Goal: Task Accomplishment & Management: Use online tool/utility

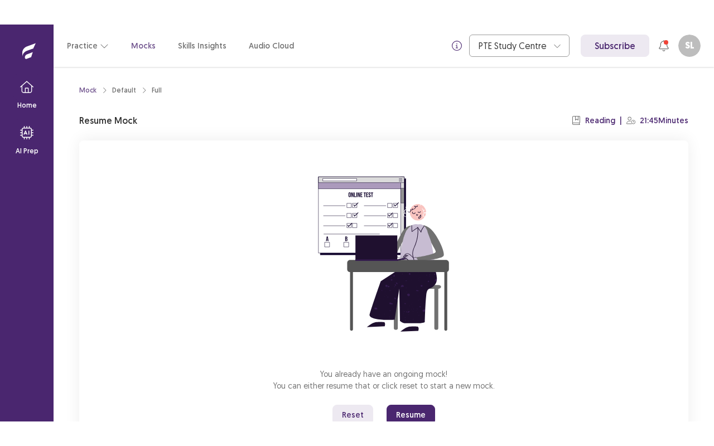
scroll to position [43, 0]
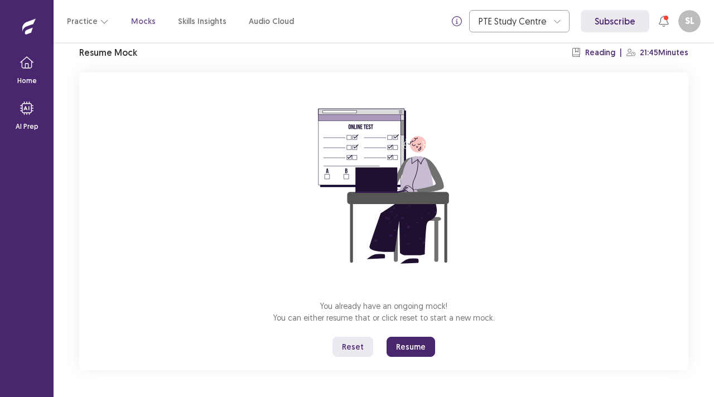
click at [408, 348] on button "Resume" at bounding box center [410, 347] width 48 height 20
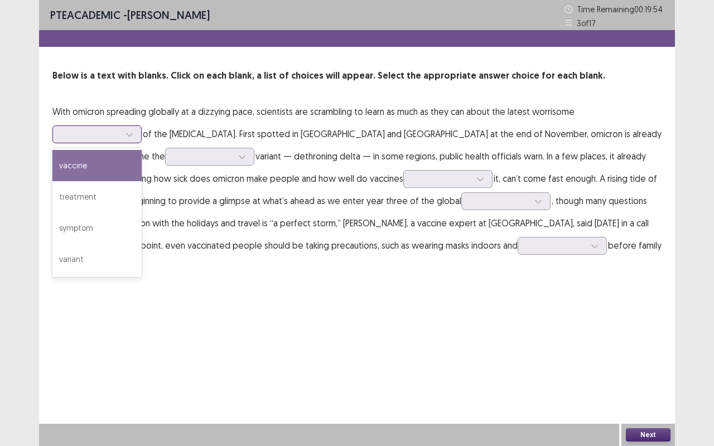
click at [131, 134] on icon at bounding box center [129, 134] width 6 height 3
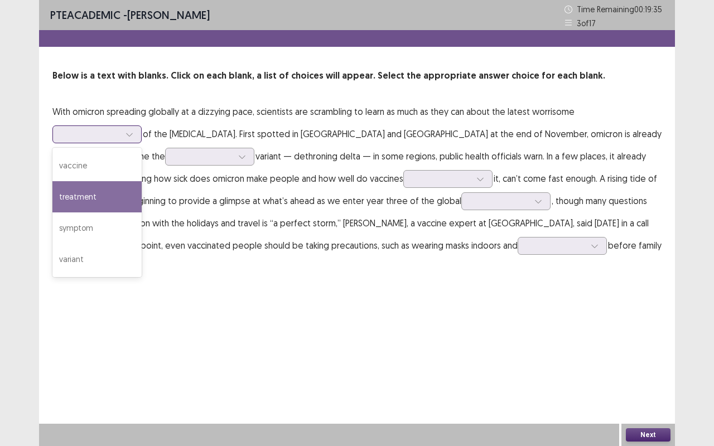
click at [113, 190] on div "treatment" at bounding box center [96, 196] width 89 height 31
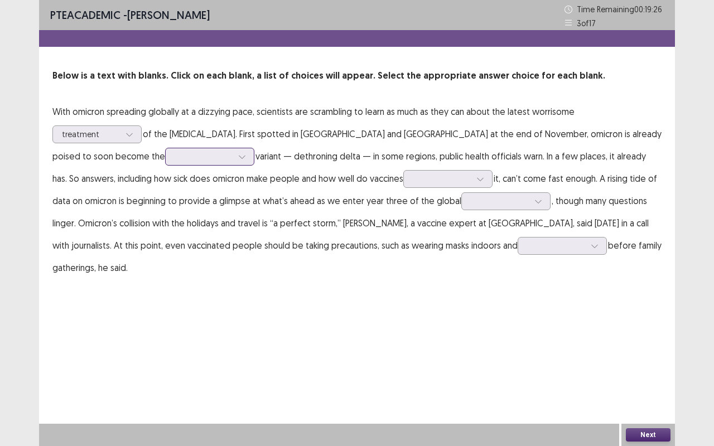
click at [234, 158] on div at bounding box center [242, 156] width 17 height 17
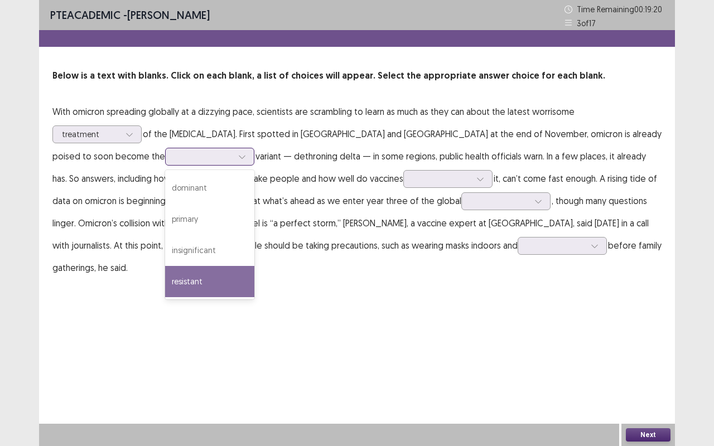
click at [165, 280] on div "resistant" at bounding box center [209, 281] width 89 height 31
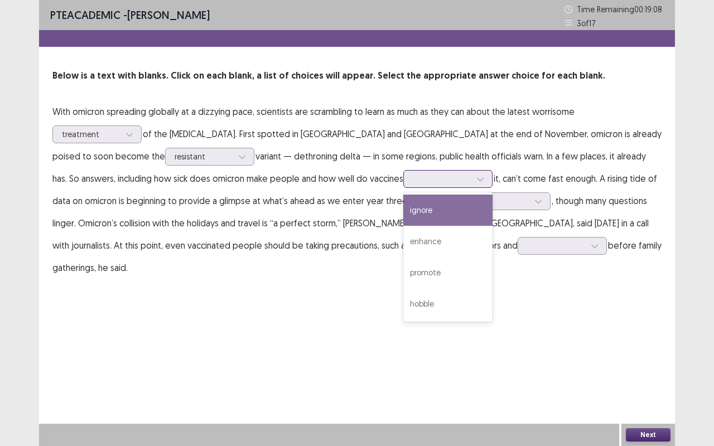
click at [413, 184] on div at bounding box center [442, 178] width 58 height 11
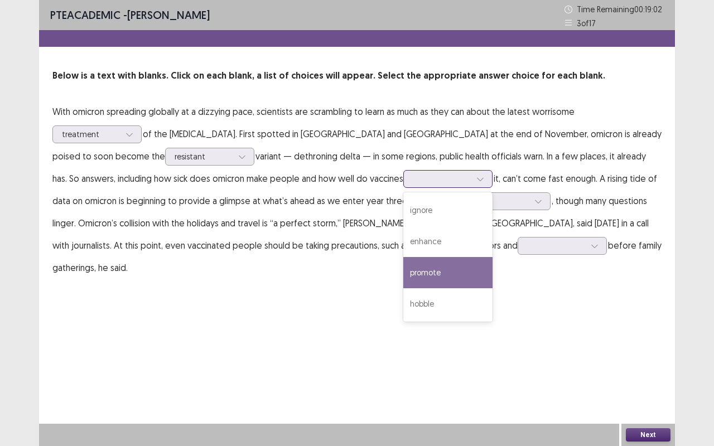
click at [403, 265] on div "promote" at bounding box center [447, 272] width 89 height 31
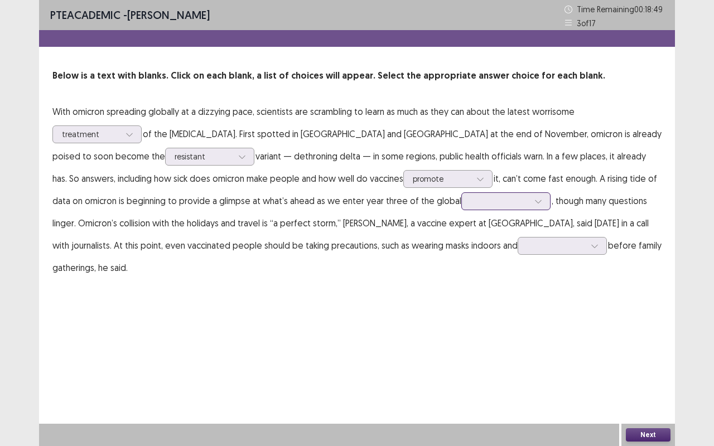
click at [471, 201] on div at bounding box center [500, 201] width 58 height 11
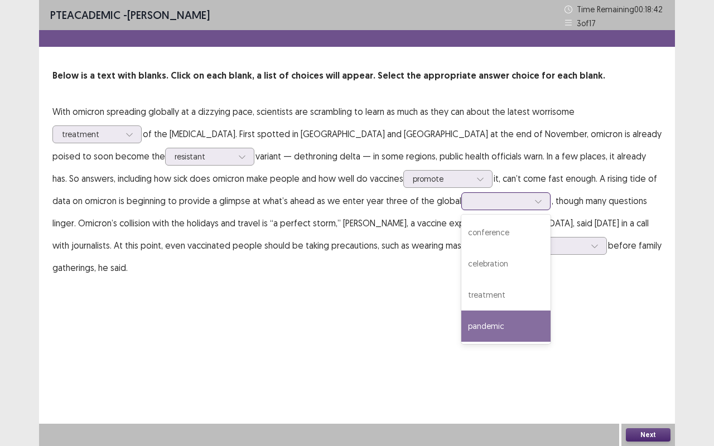
click at [461, 322] on div "pandemic" at bounding box center [505, 326] width 89 height 31
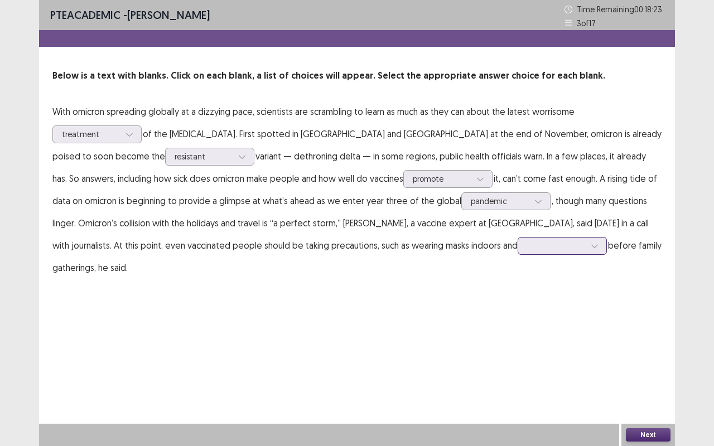
click at [527, 242] on div at bounding box center [556, 245] width 58 height 11
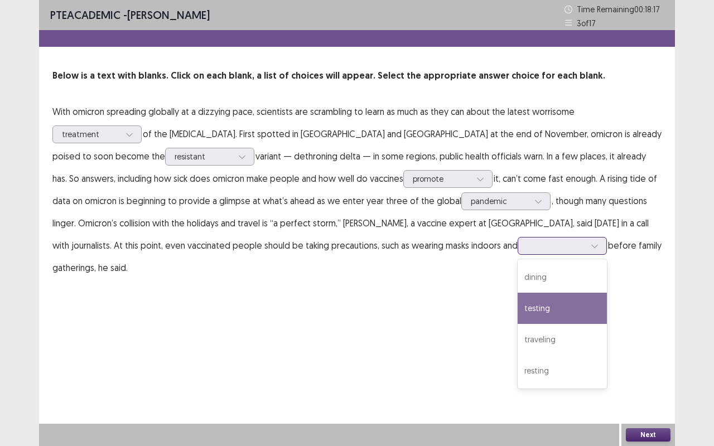
click at [517, 309] on div "testing" at bounding box center [561, 308] width 89 height 31
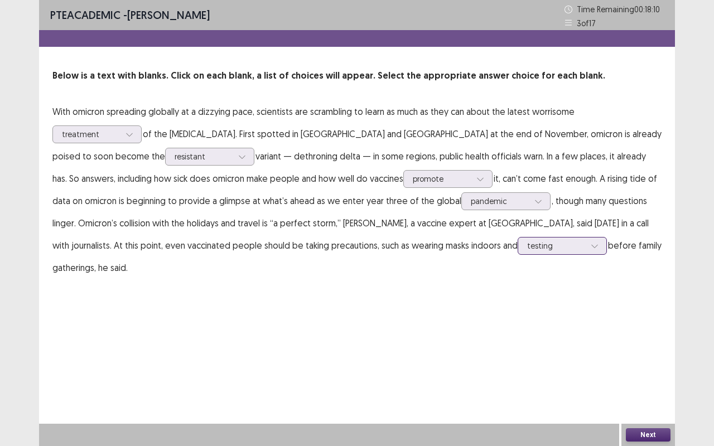
click at [586, 246] on div at bounding box center [594, 245] width 17 height 17
click at [355, 314] on div "PTE academic - [PERSON_NAME] Time Remaining 00 : 18 : 07 3 of 17 Below is a tex…" at bounding box center [357, 223] width 636 height 446
click at [129, 135] on icon at bounding box center [129, 134] width 8 height 8
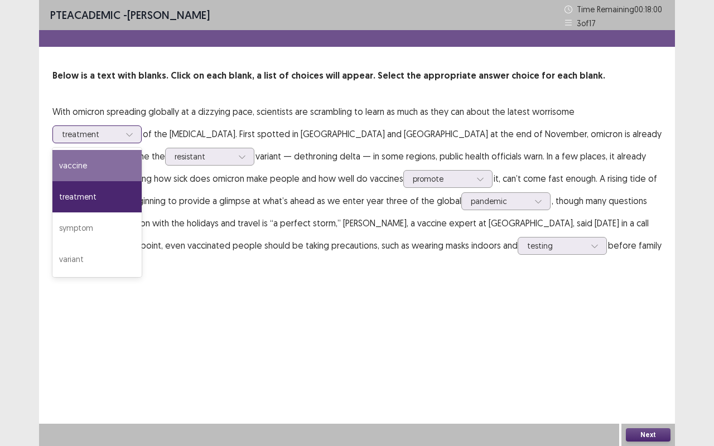
click at [102, 171] on div "vaccine" at bounding box center [96, 165] width 89 height 31
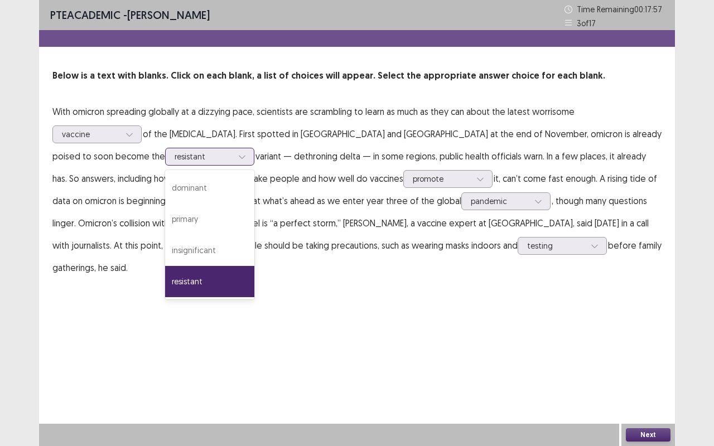
click at [238, 157] on icon at bounding box center [242, 157] width 8 height 8
click at [232, 280] on div "PTE academic - [PERSON_NAME] Time Remaining 00 : 17 : 42 3 of 17 Below is a tex…" at bounding box center [357, 150] width 636 height 301
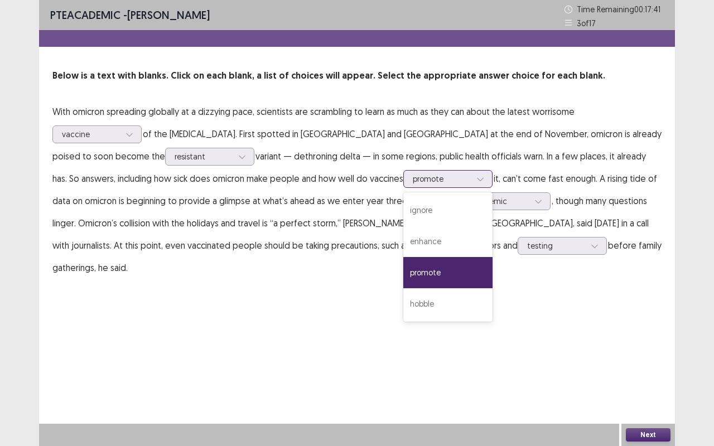
click at [476, 177] on icon at bounding box center [480, 179] width 8 height 8
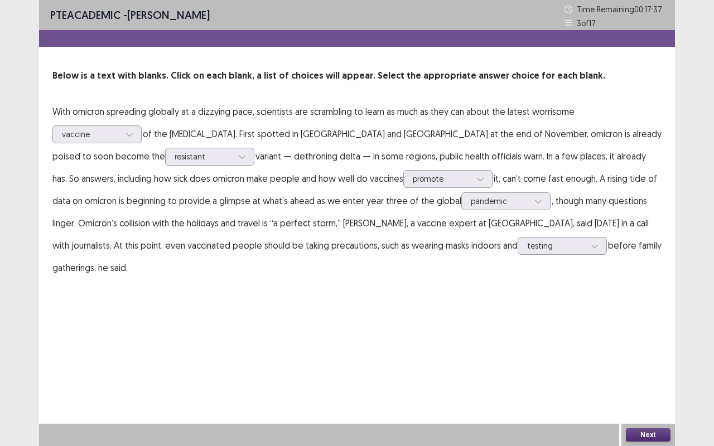
click at [495, 357] on div "PTE academic - [PERSON_NAME] Time Remaining 00 : 17 : 37 3 of 17 Below is a tex…" at bounding box center [357, 223] width 636 height 446
click at [636, 396] on button "Next" at bounding box center [647, 434] width 45 height 13
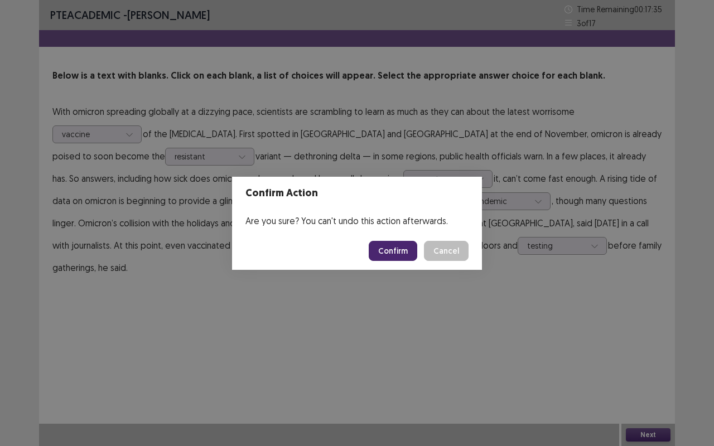
click at [402, 246] on button "Confirm" at bounding box center [392, 251] width 48 height 20
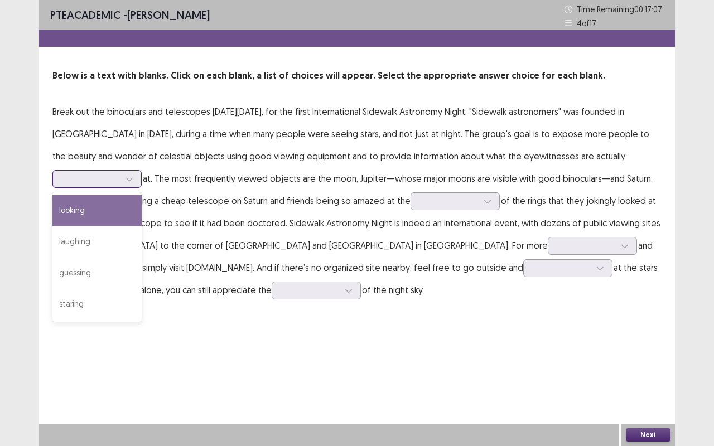
click at [123, 180] on div at bounding box center [129, 179] width 17 height 17
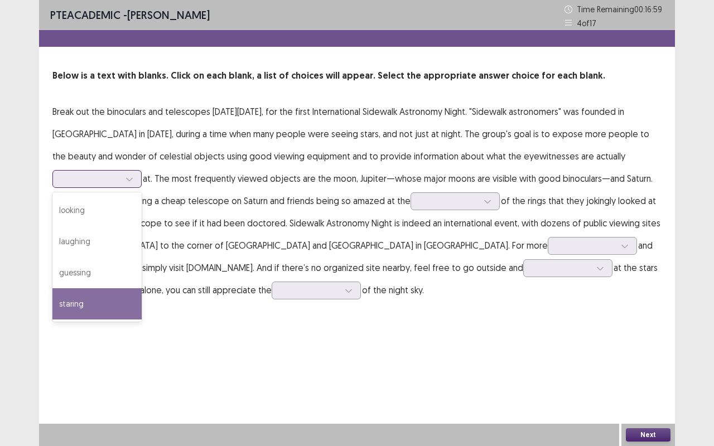
click at [91, 298] on div "staring" at bounding box center [96, 303] width 89 height 31
click at [132, 179] on icon at bounding box center [129, 179] width 8 height 8
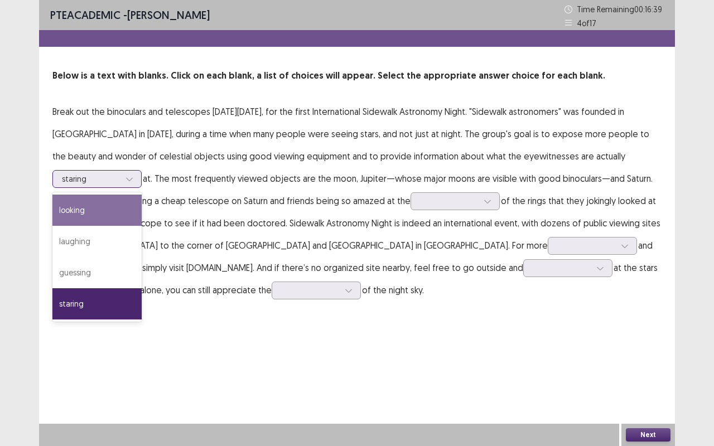
click at [112, 217] on div "looking" at bounding box center [96, 210] width 89 height 31
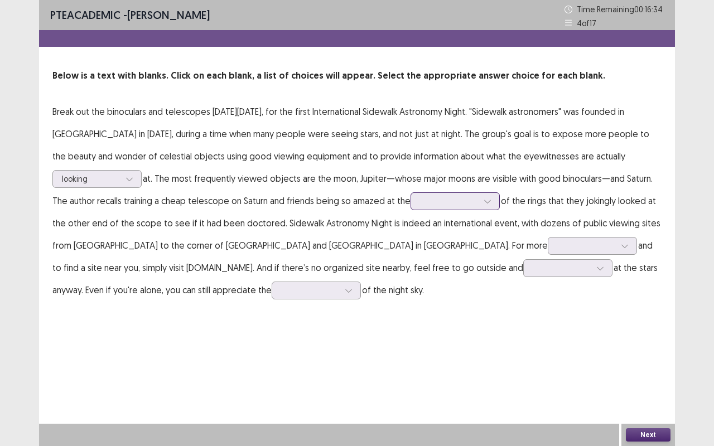
click at [485, 202] on icon at bounding box center [487, 201] width 8 height 8
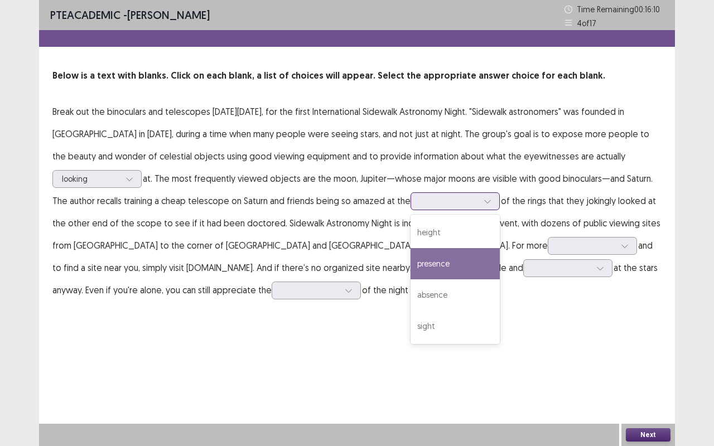
click at [447, 270] on div "presence" at bounding box center [454, 263] width 89 height 31
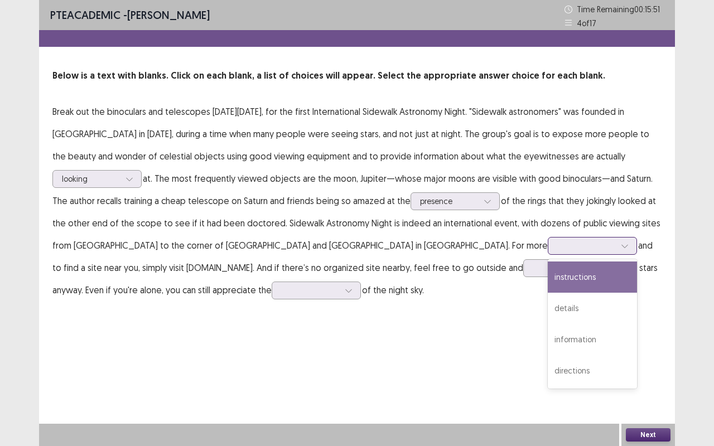
click at [557, 246] on div at bounding box center [586, 245] width 58 height 11
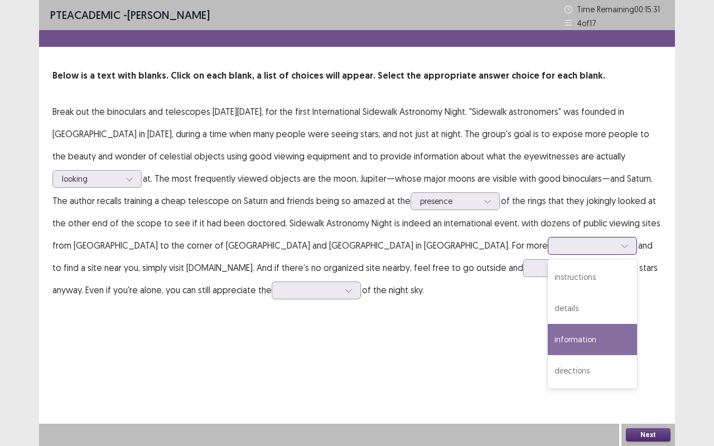
click at [547, 345] on div "information" at bounding box center [591, 339] width 89 height 31
click at [621, 245] on icon at bounding box center [624, 246] width 6 height 3
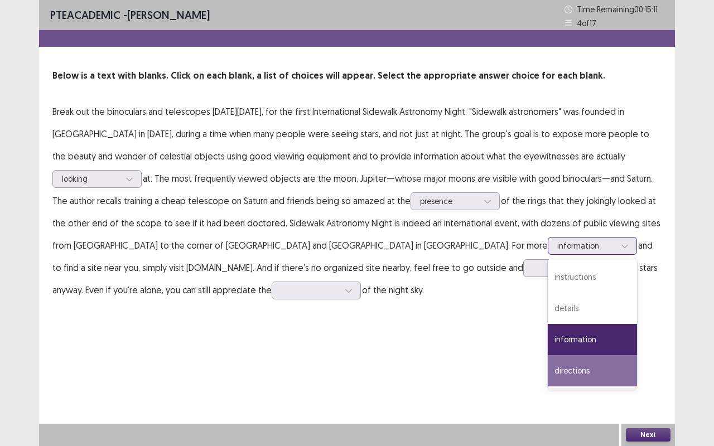
click at [547, 364] on div "directions" at bounding box center [591, 370] width 89 height 31
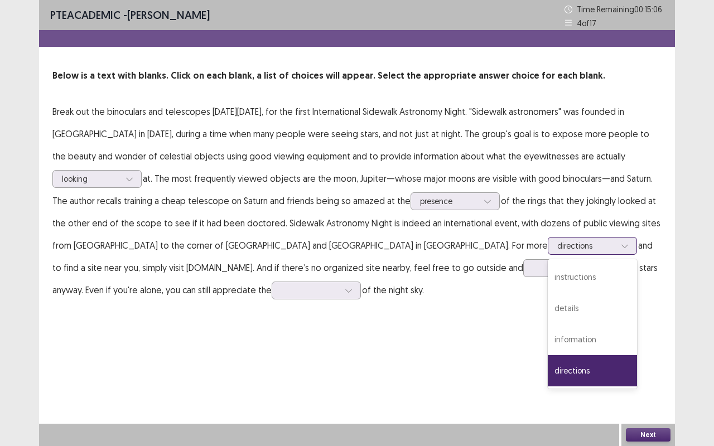
click at [620, 246] on icon at bounding box center [624, 246] width 8 height 8
click at [547, 336] on div "information" at bounding box center [591, 339] width 89 height 31
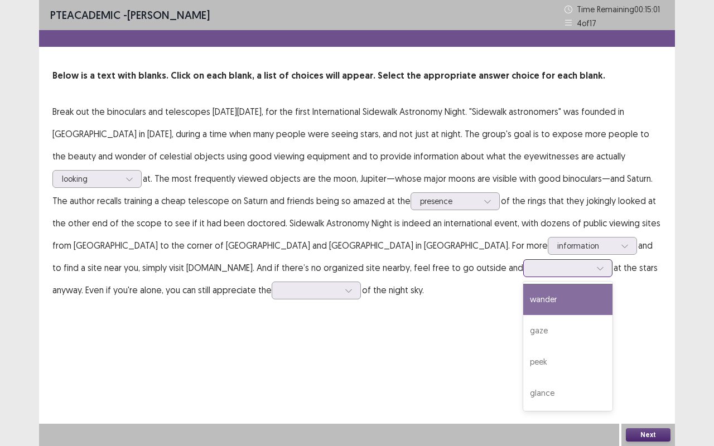
click at [531, 268] on div at bounding box center [561, 267] width 60 height 13
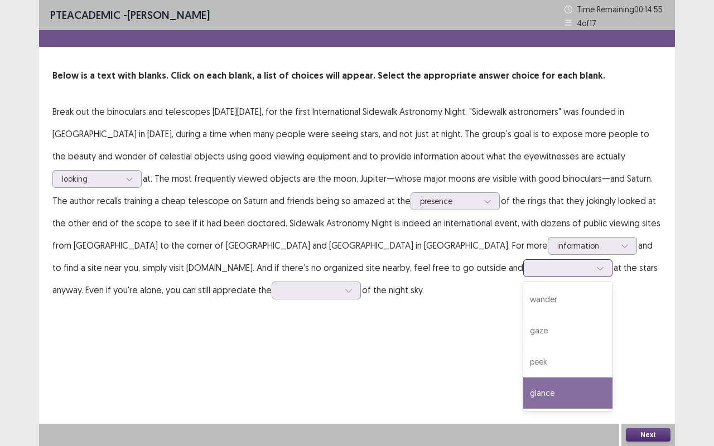
click at [523, 386] on div "glance" at bounding box center [567, 392] width 89 height 31
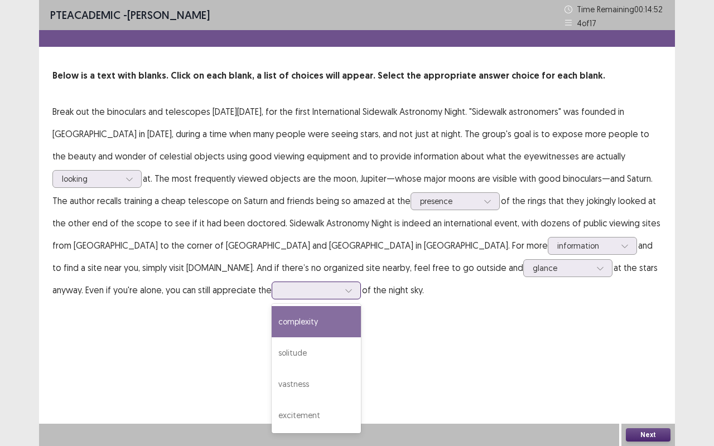
click at [281, 291] on div at bounding box center [310, 290] width 58 height 11
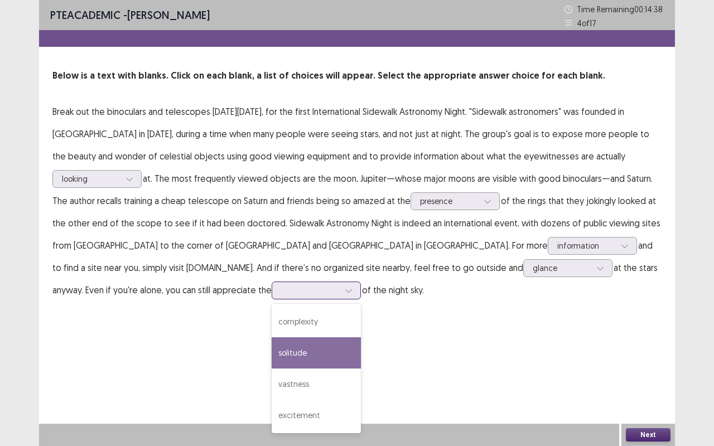
click at [271, 354] on div "solitude" at bounding box center [315, 352] width 89 height 31
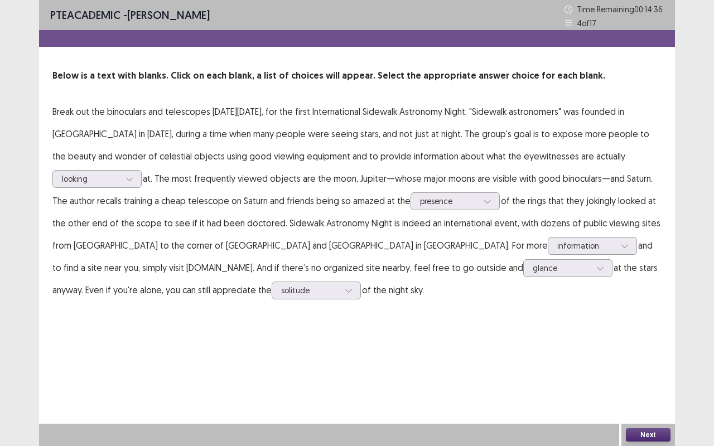
click at [639, 396] on button "Next" at bounding box center [647, 434] width 45 height 13
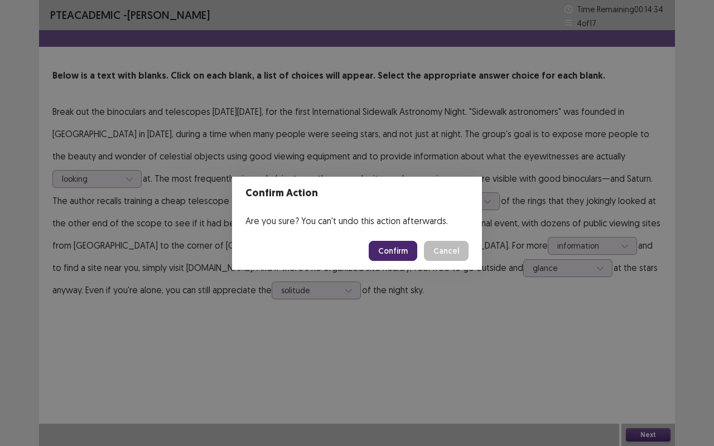
click at [396, 251] on button "Confirm" at bounding box center [392, 251] width 48 height 20
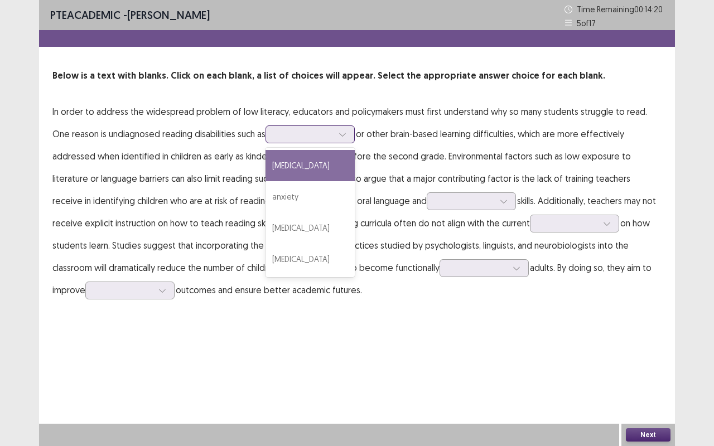
click at [338, 137] on icon at bounding box center [342, 134] width 8 height 8
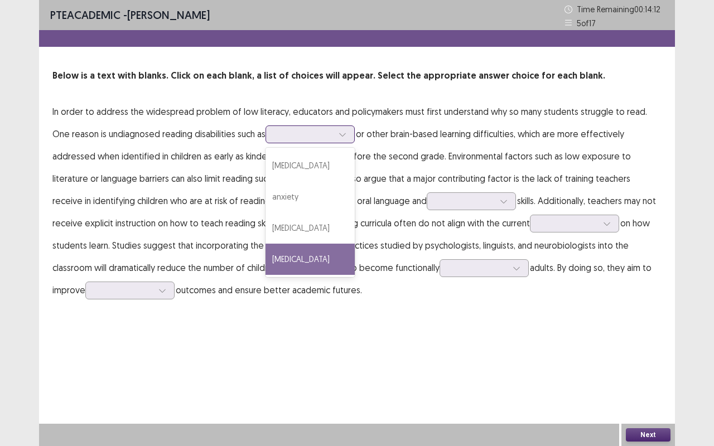
click at [282, 260] on div "[MEDICAL_DATA]" at bounding box center [309, 259] width 89 height 31
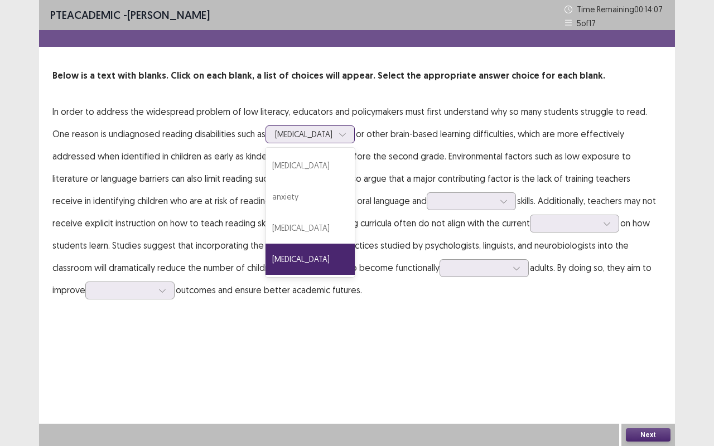
click at [338, 136] on icon at bounding box center [342, 134] width 8 height 8
click at [277, 168] on div "[MEDICAL_DATA]" at bounding box center [309, 165] width 89 height 31
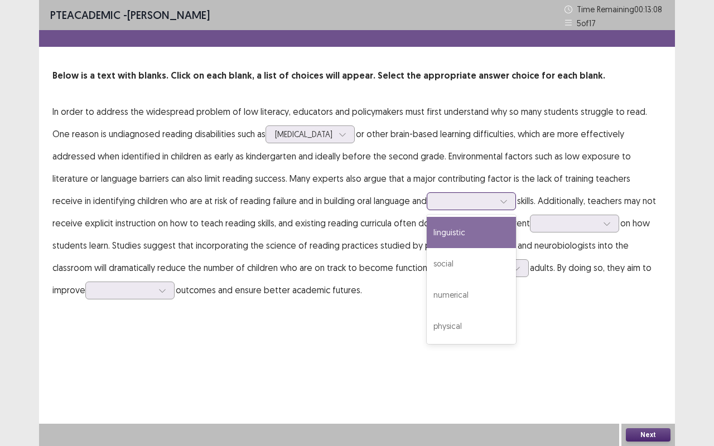
click at [448, 202] on div at bounding box center [465, 201] width 58 height 11
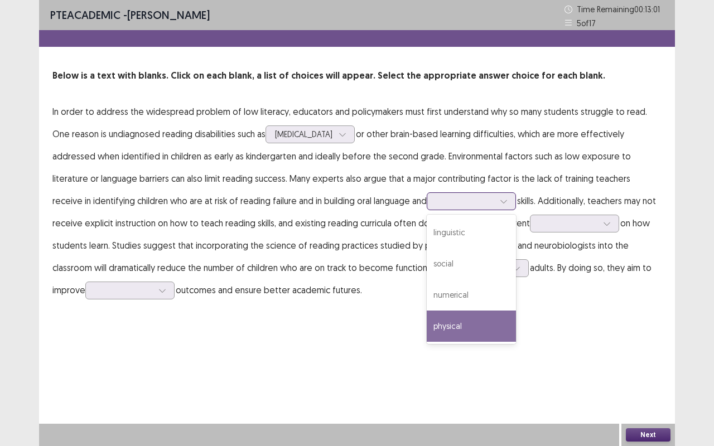
click at [431, 324] on div "physical" at bounding box center [470, 326] width 89 height 31
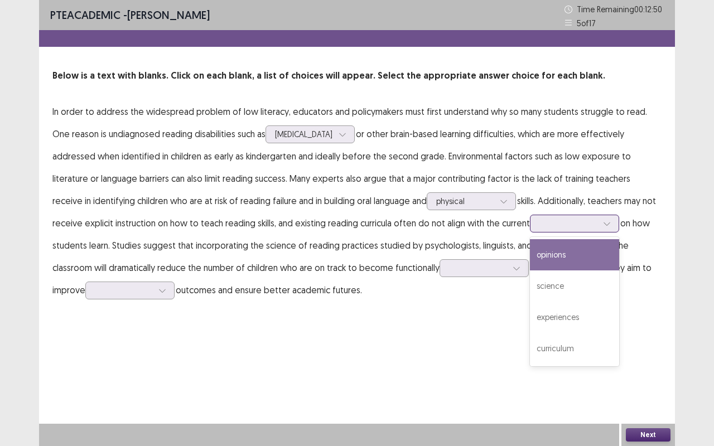
click at [545, 229] on div at bounding box center [568, 223] width 60 height 13
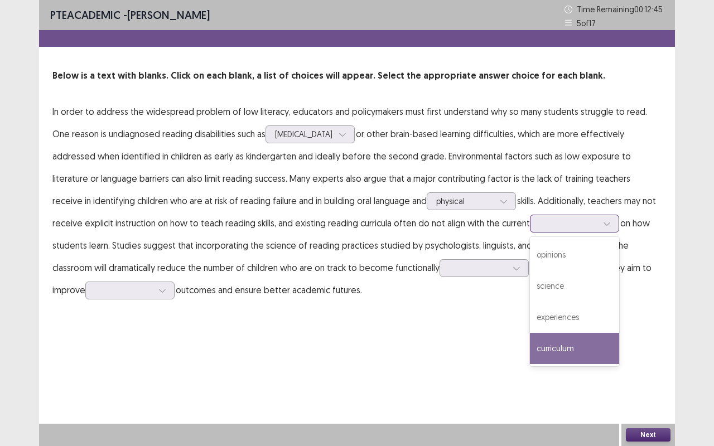
click at [542, 337] on div "curriculum" at bounding box center [574, 348] width 89 height 31
click at [603, 226] on icon at bounding box center [607, 224] width 8 height 8
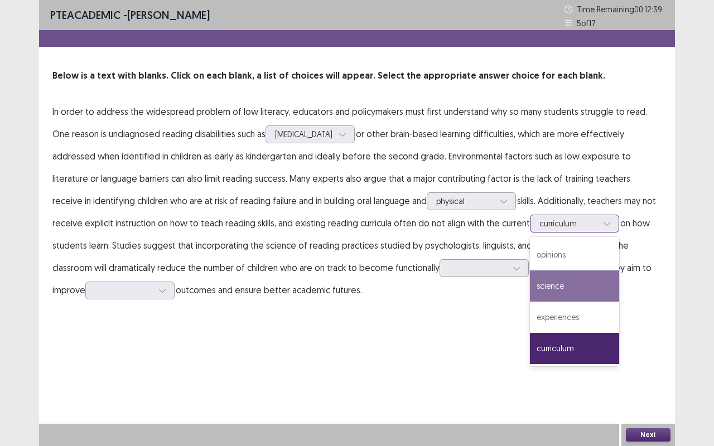
click at [530, 284] on div "science" at bounding box center [574, 285] width 89 height 31
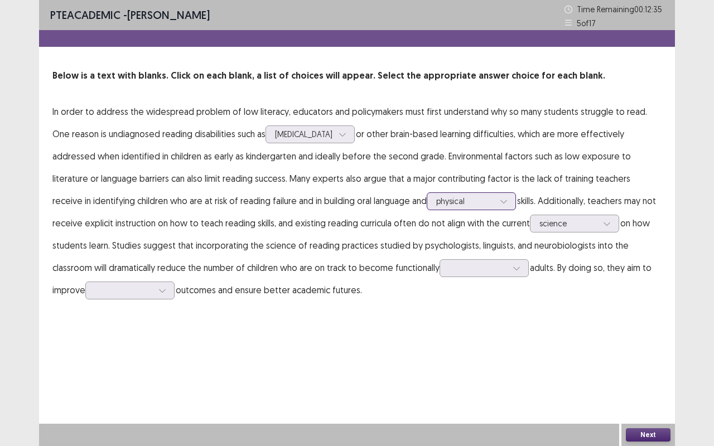
click at [455, 199] on div at bounding box center [465, 201] width 58 height 11
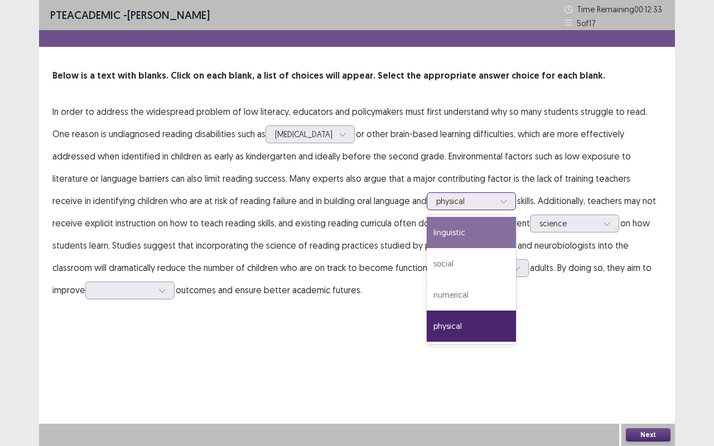
click at [440, 235] on div "linguistic" at bounding box center [470, 232] width 89 height 31
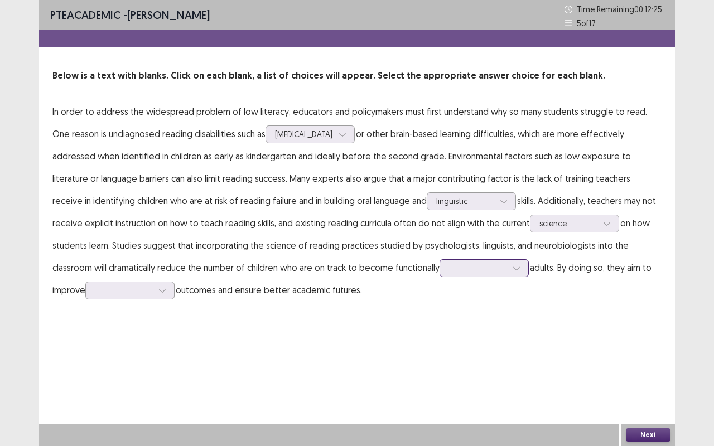
click at [512, 270] on icon at bounding box center [516, 268] width 8 height 8
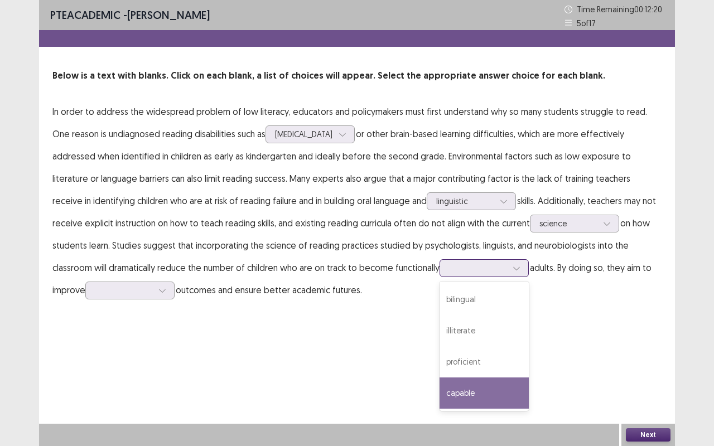
click at [439, 394] on div "capable" at bounding box center [483, 392] width 89 height 31
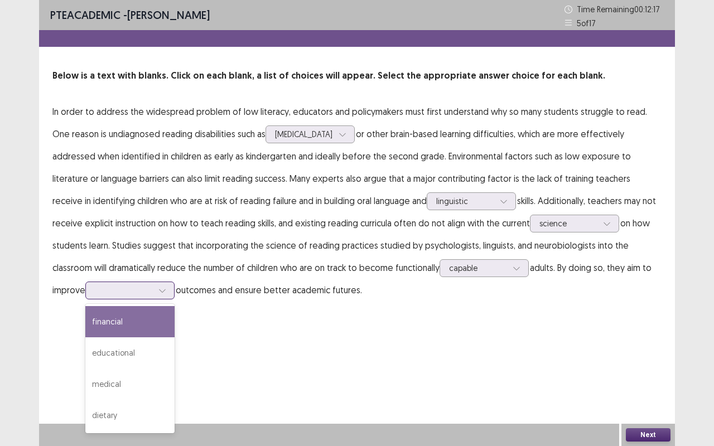
click at [100, 293] on div at bounding box center [124, 290] width 58 height 11
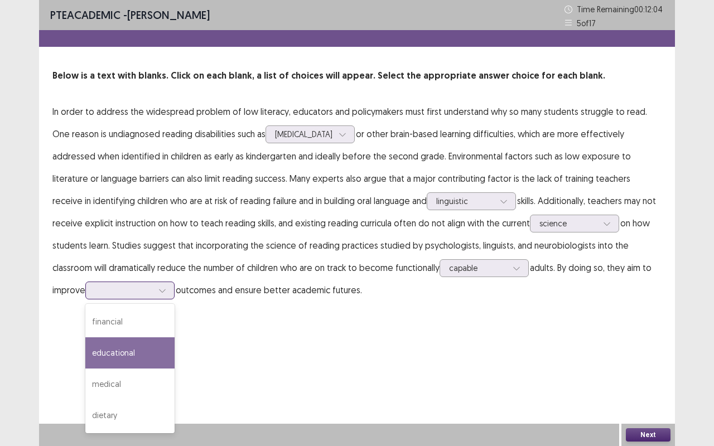
click at [110, 356] on div "educational" at bounding box center [129, 352] width 89 height 31
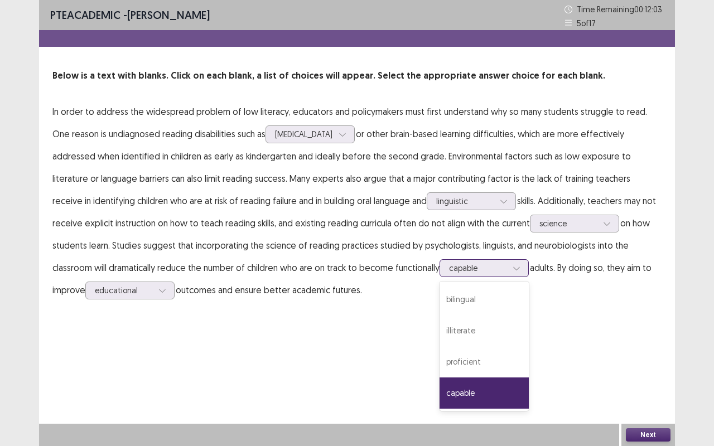
click at [449, 267] on div at bounding box center [478, 268] width 58 height 11
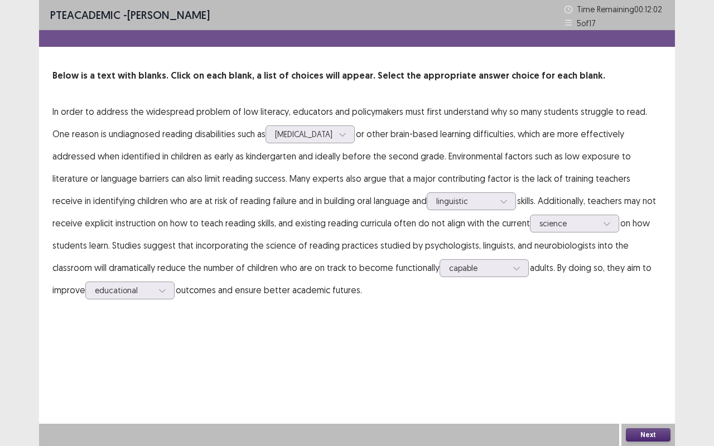
click at [542, 318] on div "PTE academic - [PERSON_NAME] Time Remaining 00 : 12 : 02 5 of 17 Below is a tex…" at bounding box center [357, 161] width 636 height 323
click at [637, 396] on button "Next" at bounding box center [647, 434] width 45 height 13
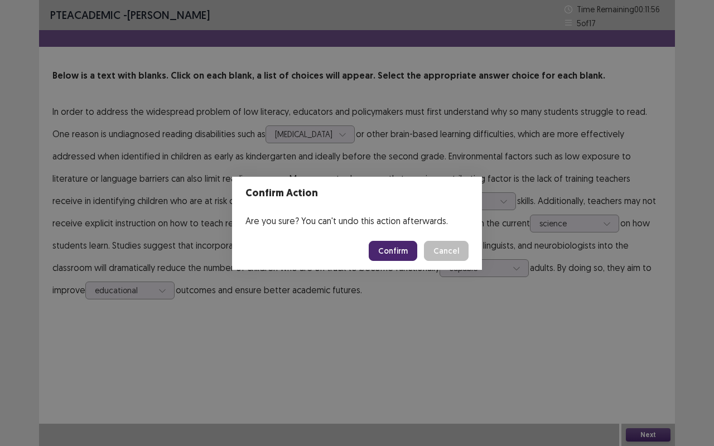
click at [402, 242] on button "Confirm" at bounding box center [392, 251] width 48 height 20
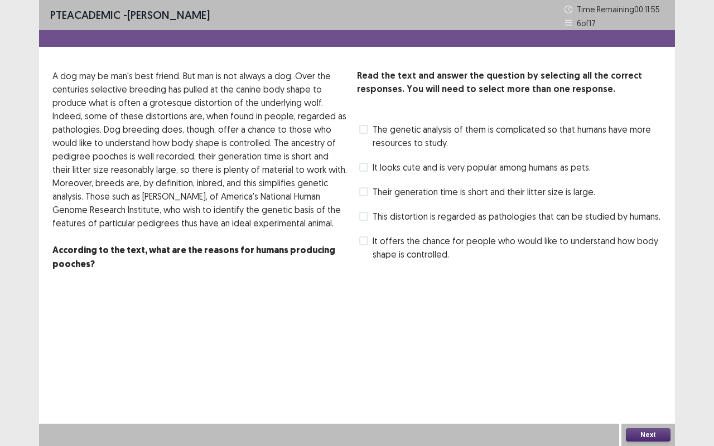
click at [365, 194] on span at bounding box center [363, 191] width 9 height 9
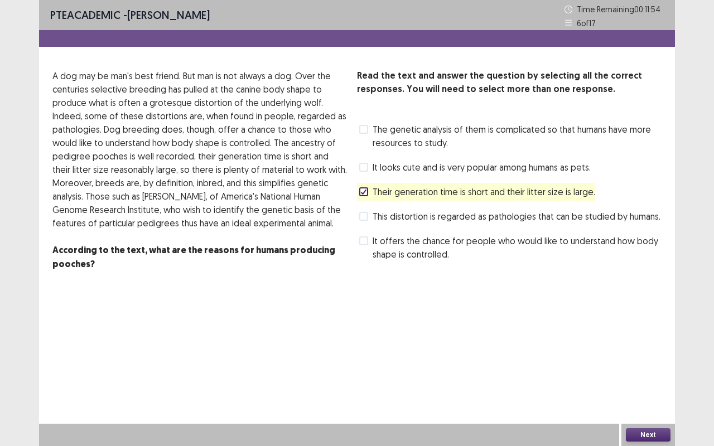
click at [646, 396] on button "Next" at bounding box center [647, 434] width 45 height 13
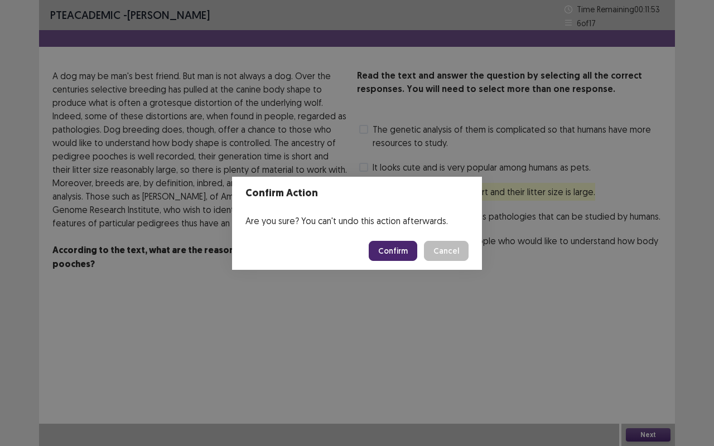
click at [402, 256] on button "Confirm" at bounding box center [392, 251] width 48 height 20
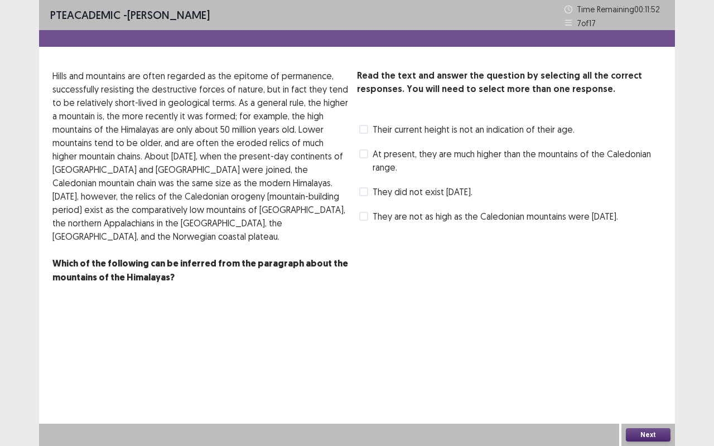
click at [363, 195] on span at bounding box center [363, 191] width 9 height 9
click at [641, 396] on button "Next" at bounding box center [647, 434] width 45 height 13
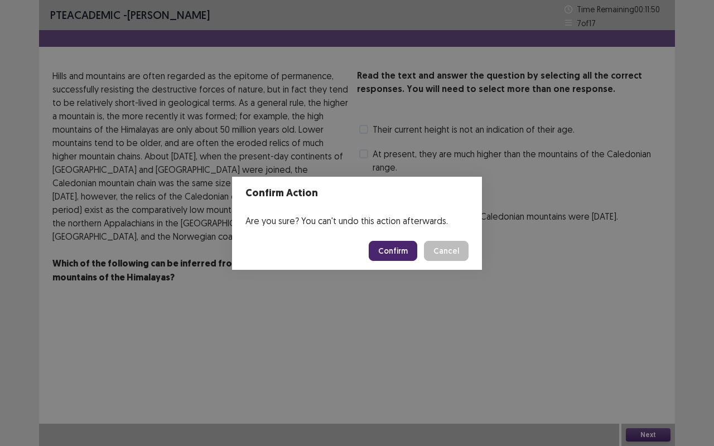
click at [390, 256] on button "Confirm" at bounding box center [392, 251] width 48 height 20
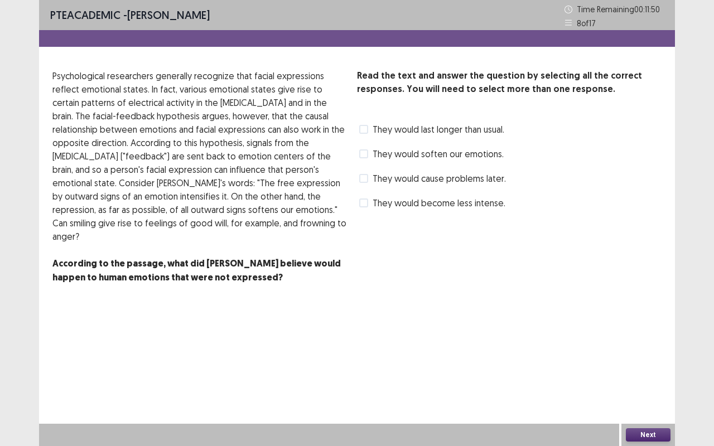
click at [361, 177] on span at bounding box center [363, 178] width 9 height 9
click at [656, 396] on div "Next" at bounding box center [648, 435] width 54 height 22
click at [650, 396] on button "Next" at bounding box center [647, 434] width 45 height 13
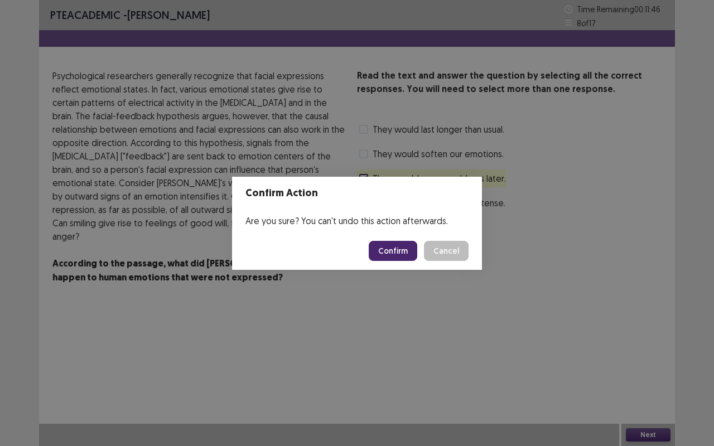
click at [405, 245] on button "Confirm" at bounding box center [392, 251] width 48 height 20
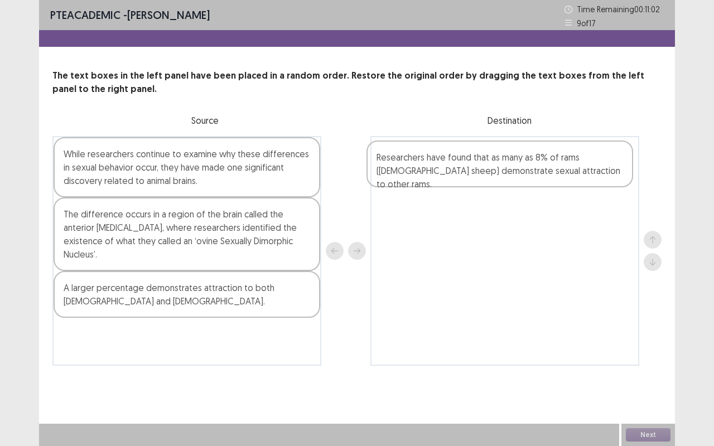
drag, startPoint x: 187, startPoint y: 309, endPoint x: 506, endPoint y: 178, distance: 344.0
click at [506, 178] on div "While researchers continue to examine why these differences in sexual behavior …" at bounding box center [356, 251] width 609 height 230
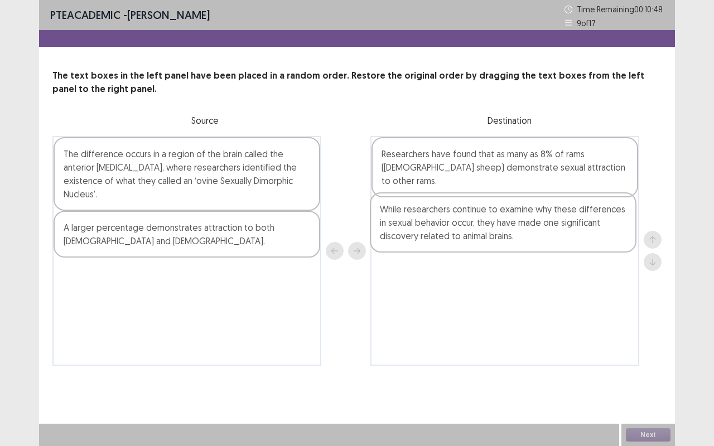
drag, startPoint x: 187, startPoint y: 180, endPoint x: 506, endPoint y: 235, distance: 324.3
click at [506, 235] on div "While researchers continue to examine why these differences in sexual behavior …" at bounding box center [356, 251] width 609 height 230
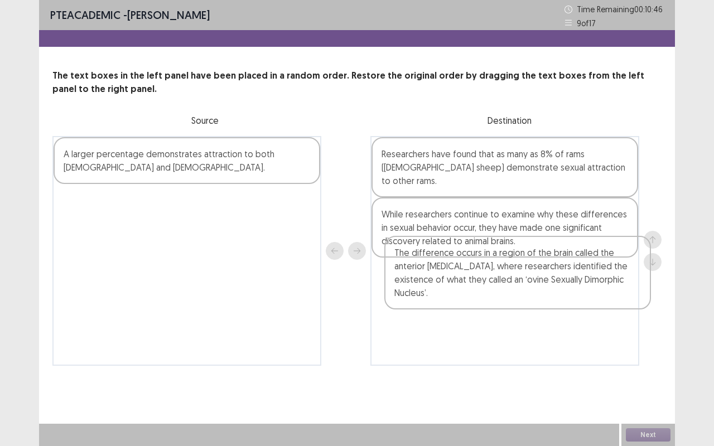
drag, startPoint x: 217, startPoint y: 162, endPoint x: 561, endPoint y: 264, distance: 359.3
click at [561, 264] on div "The difference occurs in a region of the brain called the anterior [MEDICAL_DAT…" at bounding box center [356, 251] width 609 height 230
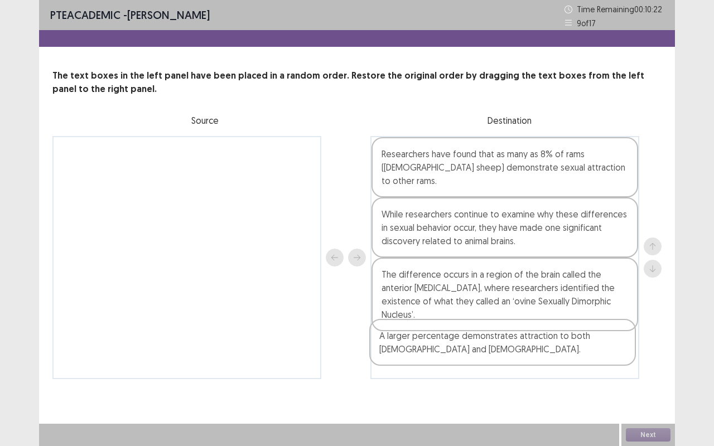
drag, startPoint x: 229, startPoint y: 153, endPoint x: 544, endPoint y: 337, distance: 365.0
click at [544, 337] on div "A larger percentage demonstrates attraction to both [DEMOGRAPHIC_DATA] and [DEM…" at bounding box center [356, 257] width 609 height 243
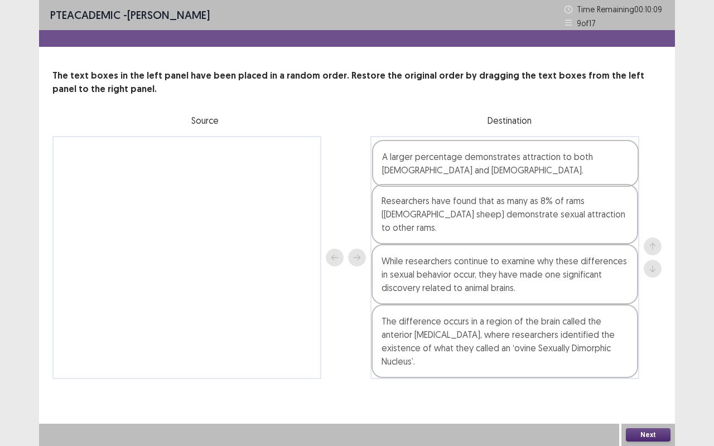
drag, startPoint x: 482, startPoint y: 346, endPoint x: 481, endPoint y: 158, distance: 187.9
click at [481, 158] on div "Researchers have found that as many as 8% of rams ([DEMOGRAPHIC_DATA] sheep) de…" at bounding box center [504, 257] width 269 height 243
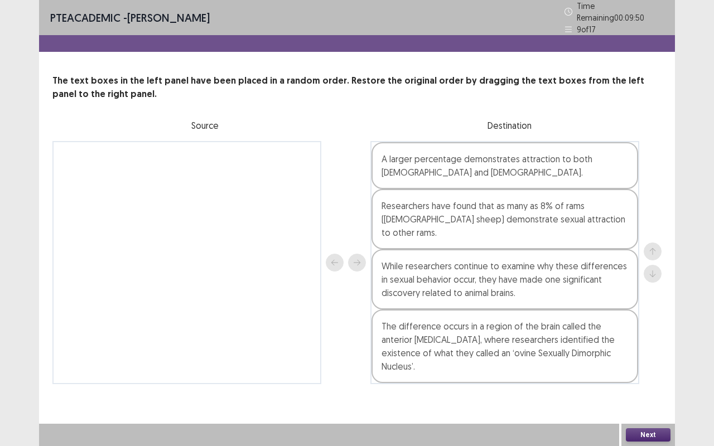
click at [636, 396] on button "Next" at bounding box center [647, 434] width 45 height 13
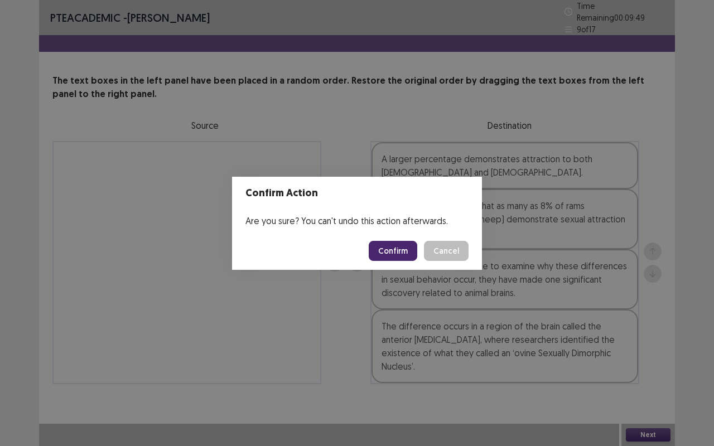
click at [400, 251] on button "Confirm" at bounding box center [392, 251] width 48 height 20
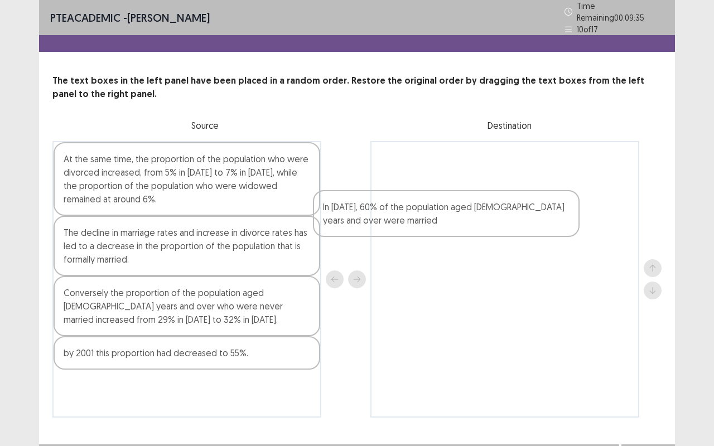
drag, startPoint x: 160, startPoint y: 300, endPoint x: 422, endPoint y: 220, distance: 274.0
click at [422, 220] on div "At the same time, the proportion of the population who were divorced increased,…" at bounding box center [356, 279] width 609 height 277
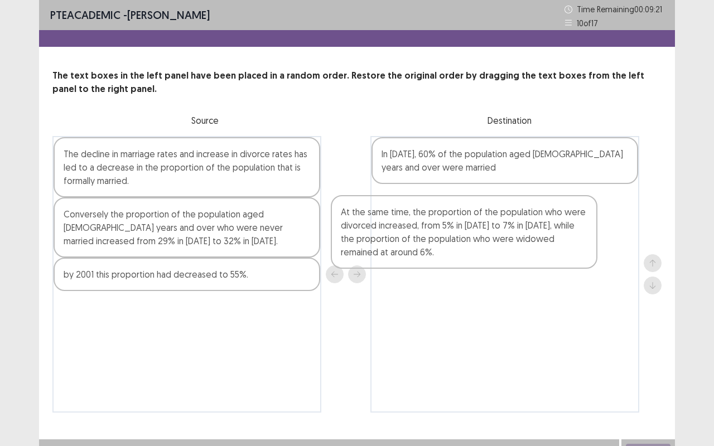
drag, startPoint x: 225, startPoint y: 166, endPoint x: 503, endPoint y: 225, distance: 284.0
click at [503, 225] on div "At the same time, the proportion of the population who were divorced increased,…" at bounding box center [356, 274] width 609 height 277
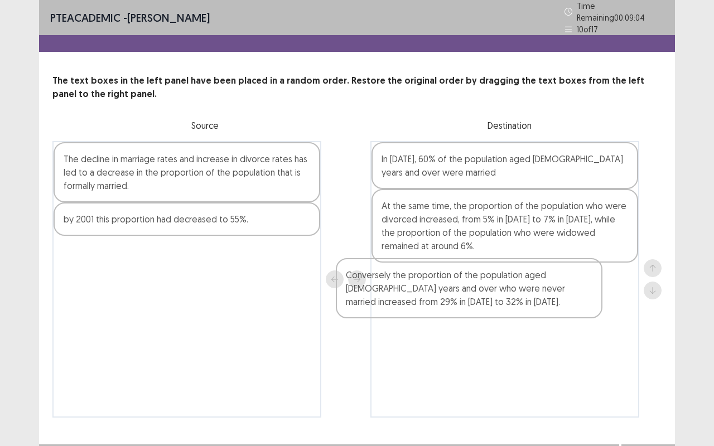
drag, startPoint x: 142, startPoint y: 229, endPoint x: 435, endPoint y: 292, distance: 300.0
click at [435, 292] on div "The decline in marriage rates and increase in divorce rates has led to a decrea…" at bounding box center [356, 279] width 609 height 277
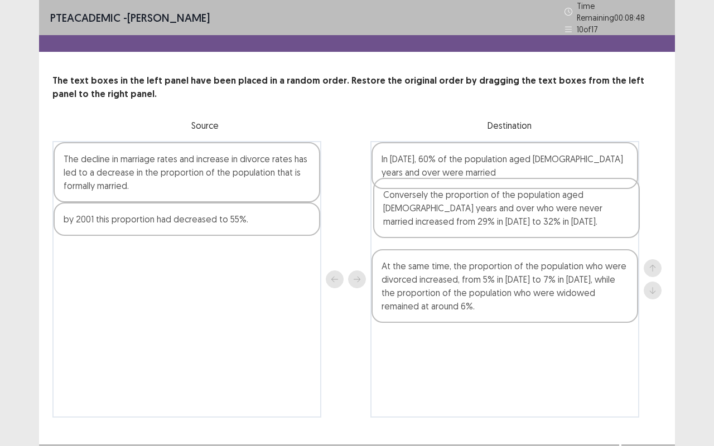
drag, startPoint x: 435, startPoint y: 293, endPoint x: 432, endPoint y: 220, distance: 73.1
click at [432, 220] on div "In [DATE], 60% of the population aged [DEMOGRAPHIC_DATA] years and over were ma…" at bounding box center [504, 279] width 269 height 277
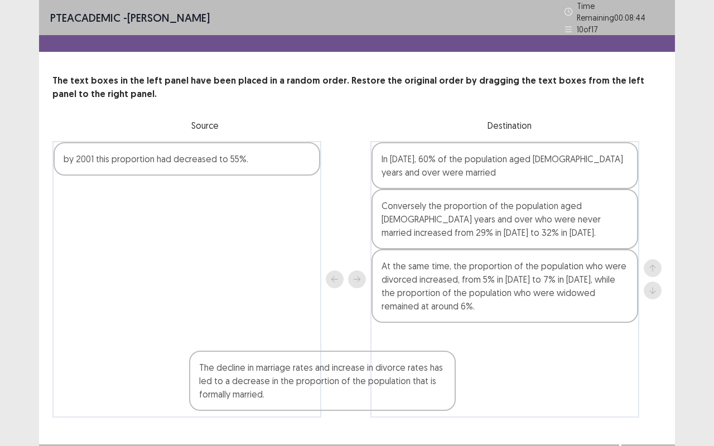
scroll to position [16, 0]
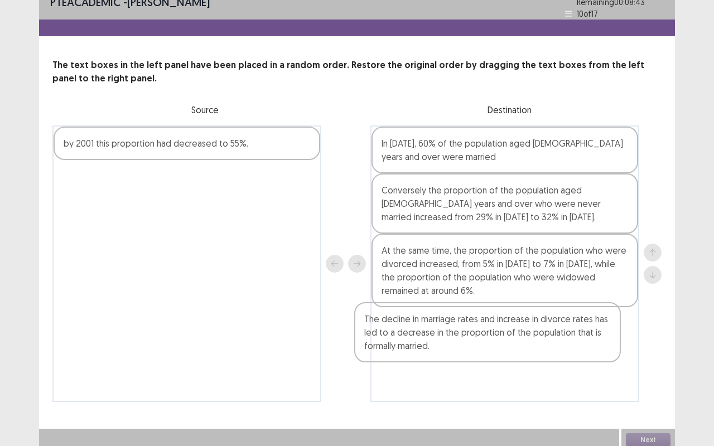
drag, startPoint x: 198, startPoint y: 166, endPoint x: 508, endPoint y: 333, distance: 352.4
click at [508, 333] on div "The decline in marriage rates and increase in divorce rates has led to a decrea…" at bounding box center [356, 263] width 609 height 277
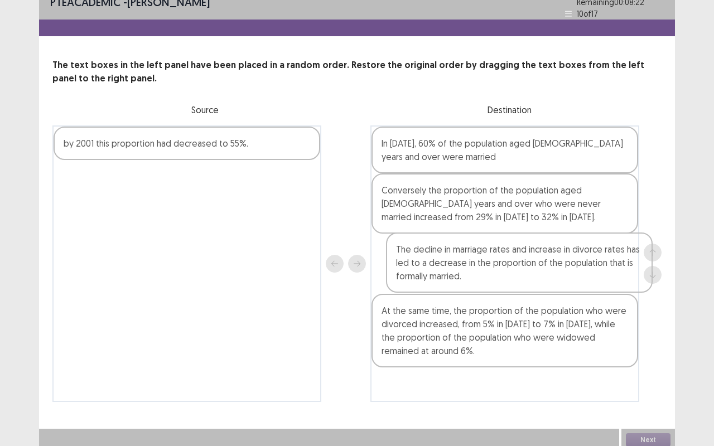
drag, startPoint x: 485, startPoint y: 350, endPoint x: 488, endPoint y: 275, distance: 74.8
click at [488, 275] on div "In [DATE], 60% of the population aged [DEMOGRAPHIC_DATA] years and over were ma…" at bounding box center [504, 263] width 269 height 277
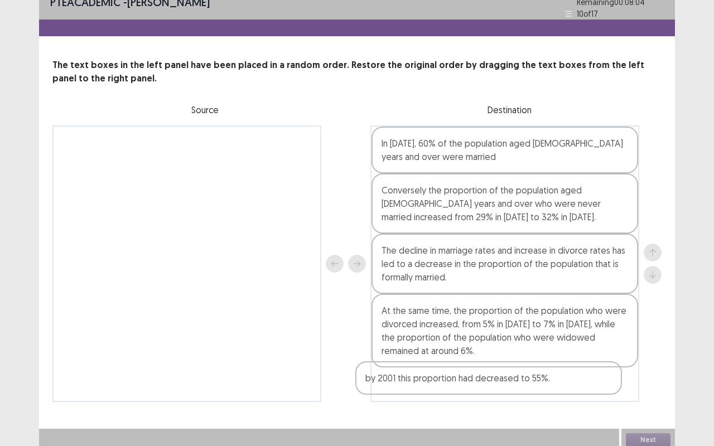
drag, startPoint x: 120, startPoint y: 142, endPoint x: 425, endPoint y: 386, distance: 391.1
click at [425, 386] on div "by 2001 this proportion had decreased to 55%. In [DATE], 60% of the population …" at bounding box center [356, 263] width 609 height 277
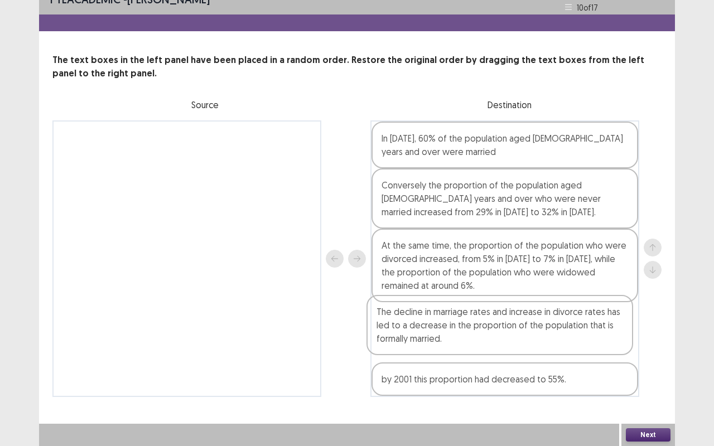
drag, startPoint x: 427, startPoint y: 269, endPoint x: 422, endPoint y: 343, distance: 74.3
click at [422, 343] on div "In [DATE], 60% of the population aged [DEMOGRAPHIC_DATA] years and over were ma…" at bounding box center [504, 258] width 269 height 277
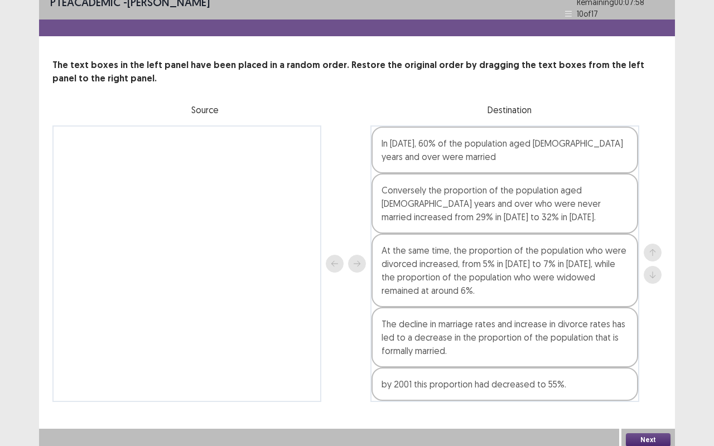
click at [647, 396] on button "Next" at bounding box center [647, 439] width 45 height 13
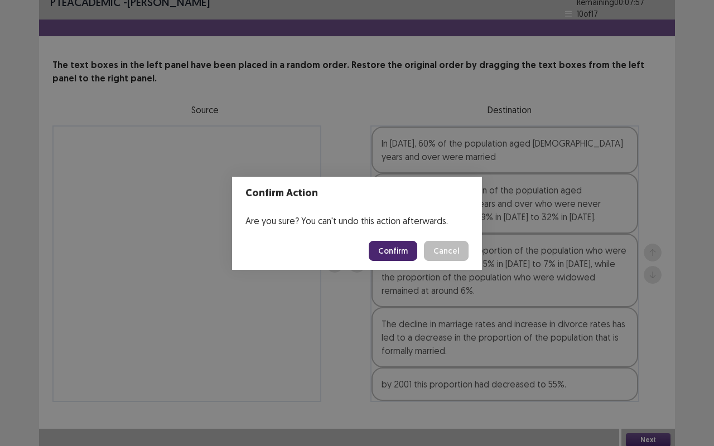
click at [381, 256] on button "Confirm" at bounding box center [392, 251] width 48 height 20
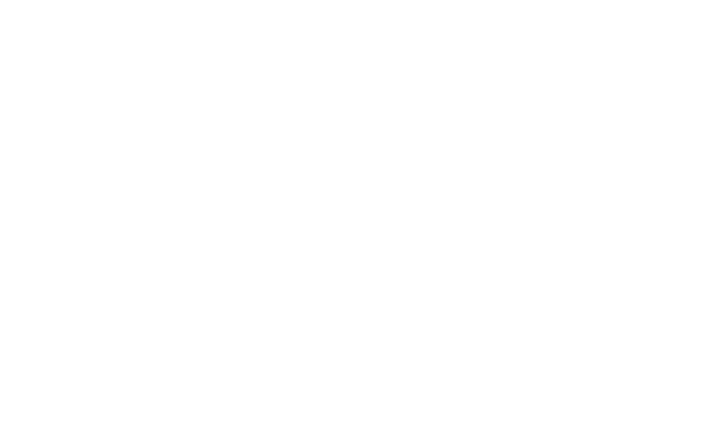
scroll to position [0, 0]
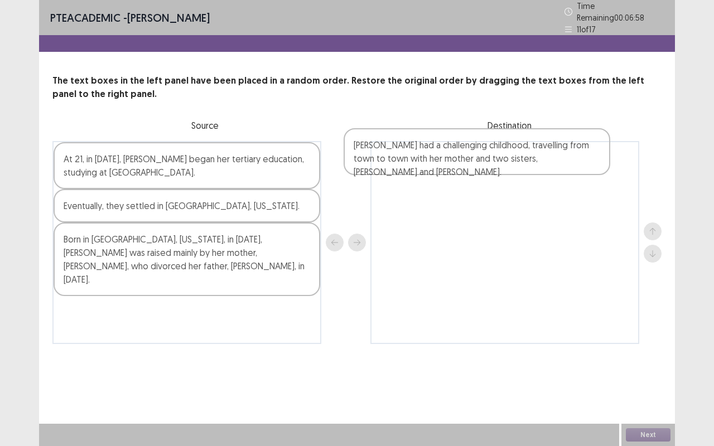
drag, startPoint x: 193, startPoint y: 208, endPoint x: 522, endPoint y: 149, distance: 334.7
click at [522, 149] on div "At 21, in [DATE], [PERSON_NAME] began her tertiary education, studying at [GEOG…" at bounding box center [356, 242] width 609 height 203
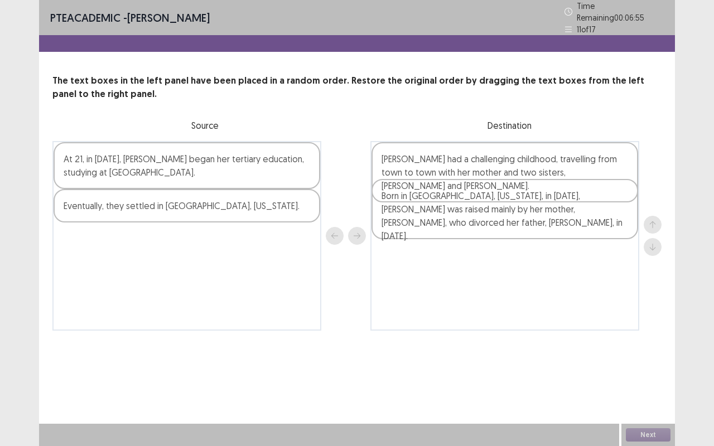
drag, startPoint x: 165, startPoint y: 259, endPoint x: 479, endPoint y: 220, distance: 316.3
click at [479, 220] on div "At 21, in [DATE], [PERSON_NAME] began her tertiary education, studying at [GEOG…" at bounding box center [356, 236] width 609 height 190
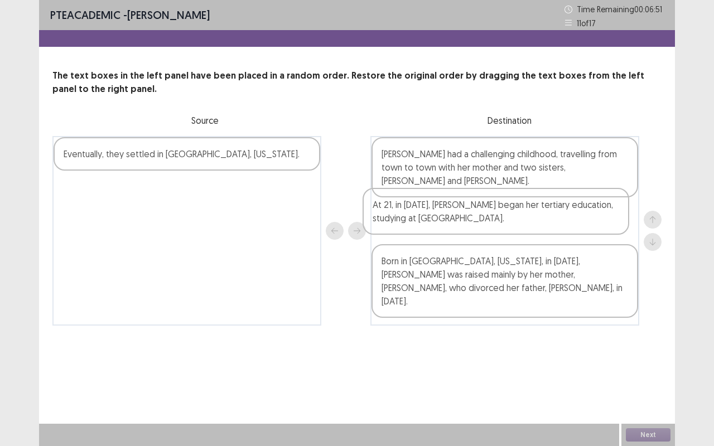
drag, startPoint x: 218, startPoint y: 165, endPoint x: 547, endPoint y: 217, distance: 333.0
click at [547, 217] on div "At 21, in [DATE], [PERSON_NAME] began her tertiary education, studying at [GEOG…" at bounding box center [356, 231] width 609 height 190
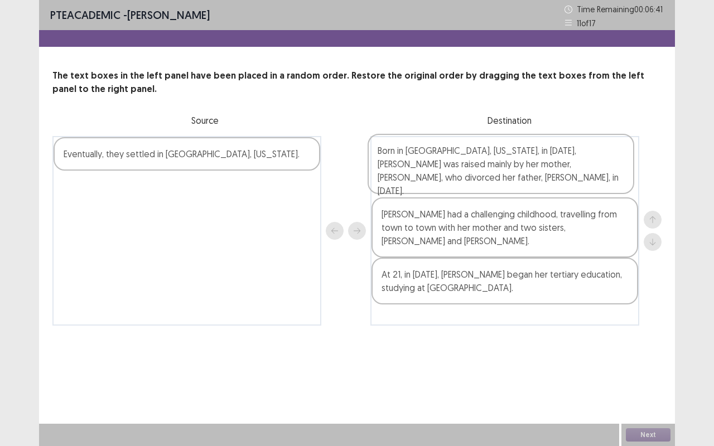
drag, startPoint x: 510, startPoint y: 279, endPoint x: 505, endPoint y: 180, distance: 99.9
click at [505, 180] on div "[PERSON_NAME] had a challenging childhood, travelling from town to town with he…" at bounding box center [504, 231] width 269 height 190
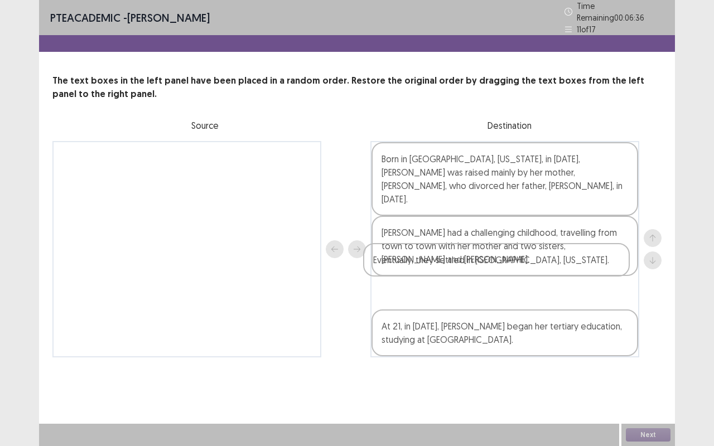
drag, startPoint x: 230, startPoint y: 156, endPoint x: 546, endPoint y: 267, distance: 335.7
click at [546, 267] on div "Eventually, they settled in [GEOGRAPHIC_DATA], [US_STATE]. Born in [GEOGRAPHIC_…" at bounding box center [356, 249] width 609 height 216
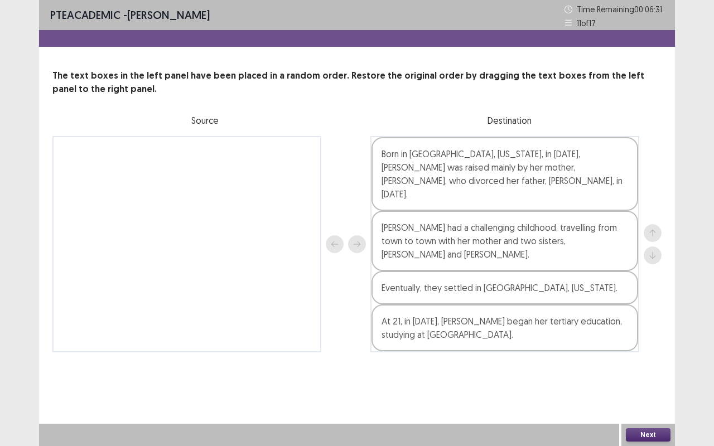
click at [632, 396] on button "Next" at bounding box center [647, 434] width 45 height 13
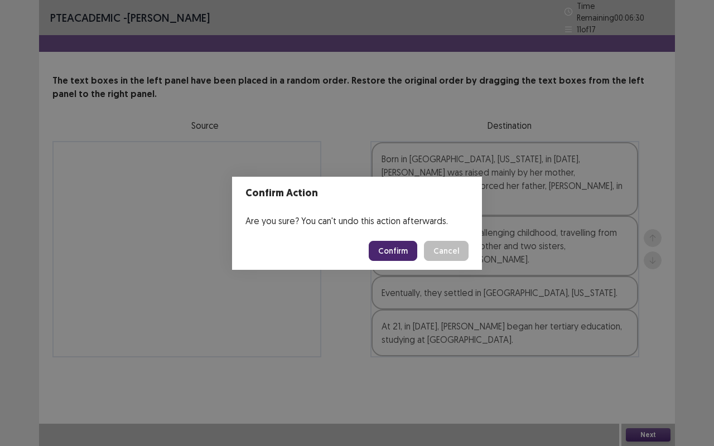
click at [384, 250] on button "Confirm" at bounding box center [392, 251] width 48 height 20
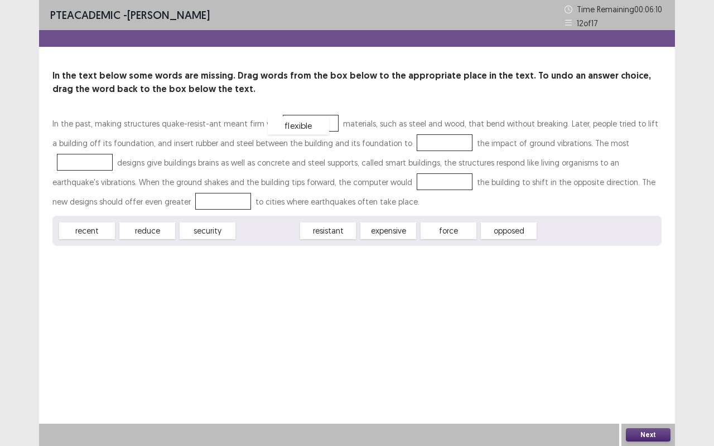
drag, startPoint x: 266, startPoint y: 229, endPoint x: 297, endPoint y: 124, distance: 109.7
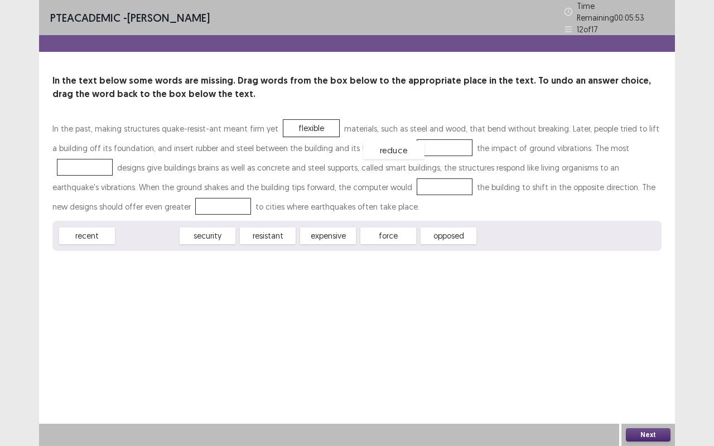
drag, startPoint x: 143, startPoint y: 235, endPoint x: 389, endPoint y: 149, distance: 260.6
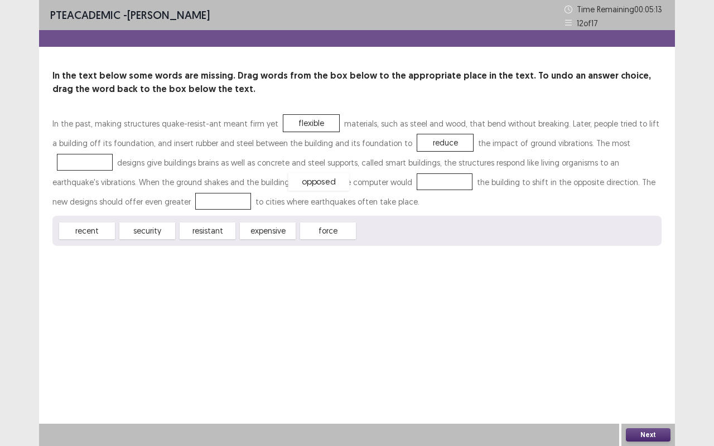
drag, startPoint x: 382, startPoint y: 229, endPoint x: 312, endPoint y: 179, distance: 86.0
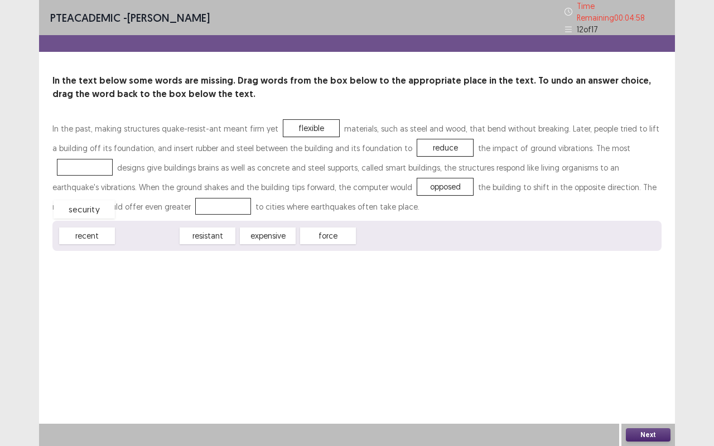
drag, startPoint x: 156, startPoint y: 232, endPoint x: 93, endPoint y: 206, distance: 68.4
drag, startPoint x: 193, startPoint y: 230, endPoint x: 588, endPoint y: 146, distance: 403.0
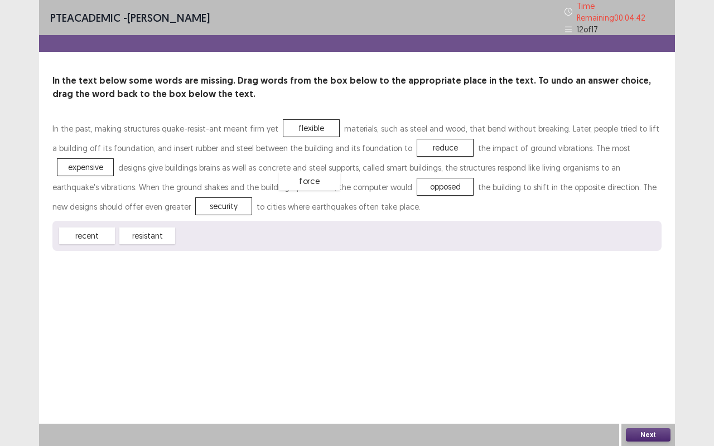
drag, startPoint x: 220, startPoint y: 232, endPoint x: 323, endPoint y: 177, distance: 116.7
drag, startPoint x: 91, startPoint y: 197, endPoint x: 293, endPoint y: 235, distance: 205.3
drag, startPoint x: 153, startPoint y: 232, endPoint x: 85, endPoint y: 200, distance: 75.5
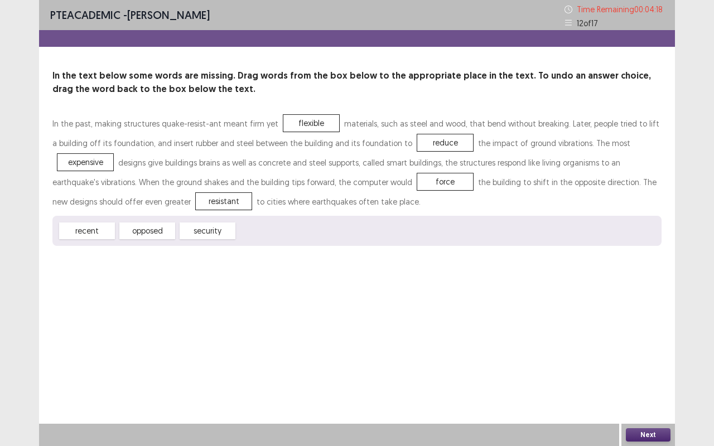
click at [637, 396] on button "Next" at bounding box center [647, 434] width 45 height 13
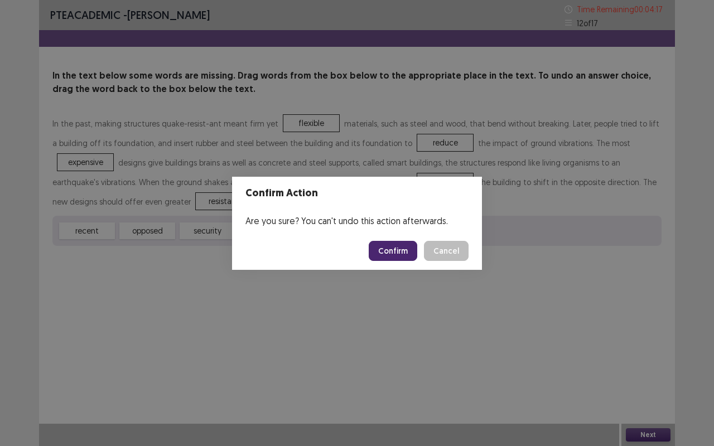
click at [401, 253] on button "Confirm" at bounding box center [392, 251] width 48 height 20
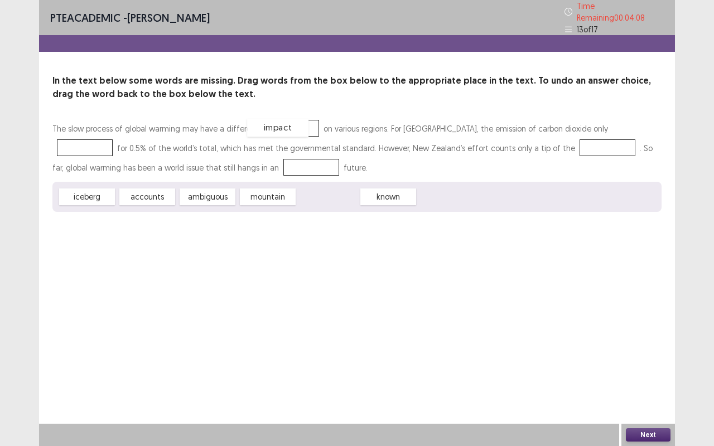
drag, startPoint x: 337, startPoint y: 191, endPoint x: 288, endPoint y: 122, distance: 85.1
drag, startPoint x: 326, startPoint y: 189, endPoint x: 610, endPoint y: 128, distance: 290.7
drag, startPoint x: 270, startPoint y: 192, endPoint x: 505, endPoint y: 145, distance: 239.4
drag, startPoint x: 197, startPoint y: 193, endPoint x: 196, endPoint y: 161, distance: 32.4
click at [642, 396] on button "Next" at bounding box center [647, 434] width 45 height 13
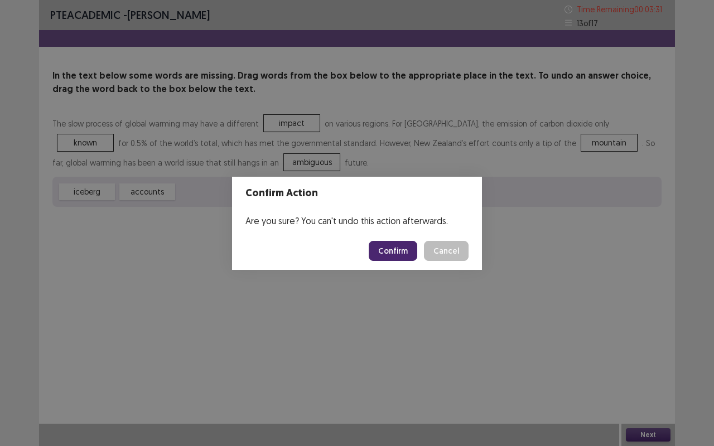
click at [413, 250] on button "Confirm" at bounding box center [392, 251] width 48 height 20
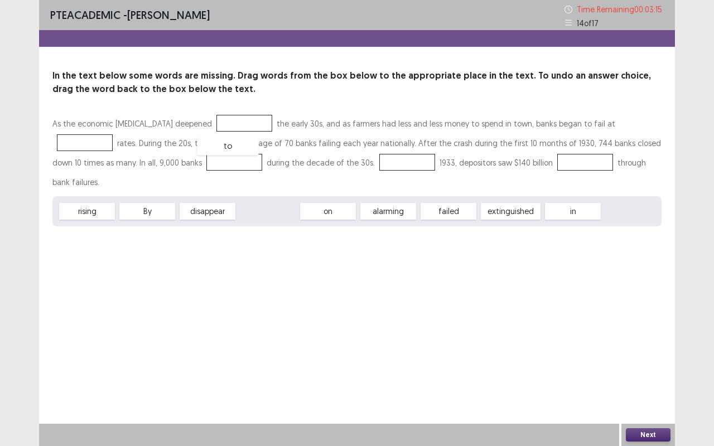
drag, startPoint x: 272, startPoint y: 191, endPoint x: 232, endPoint y: 126, distance: 76.6
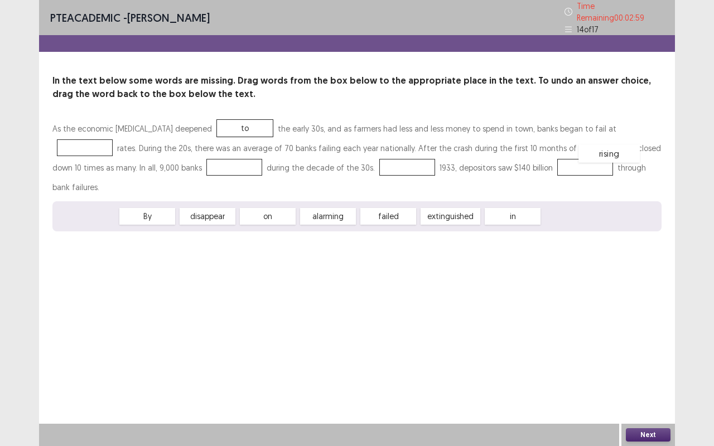
drag, startPoint x: 96, startPoint y: 193, endPoint x: 618, endPoint y: 130, distance: 526.1
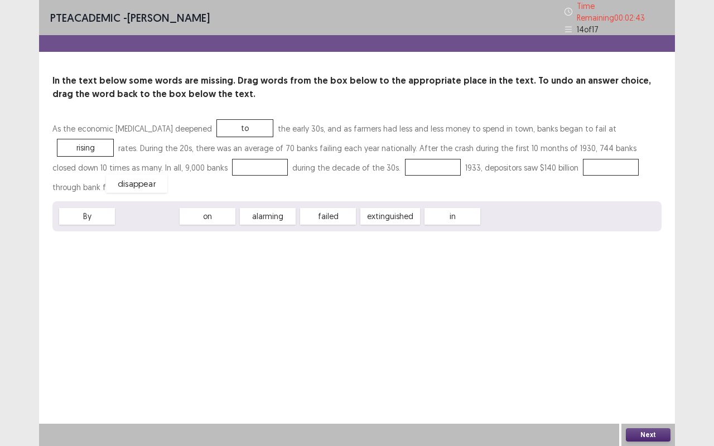
drag, startPoint x: 145, startPoint y: 191, endPoint x: 138, endPoint y: 167, distance: 24.5
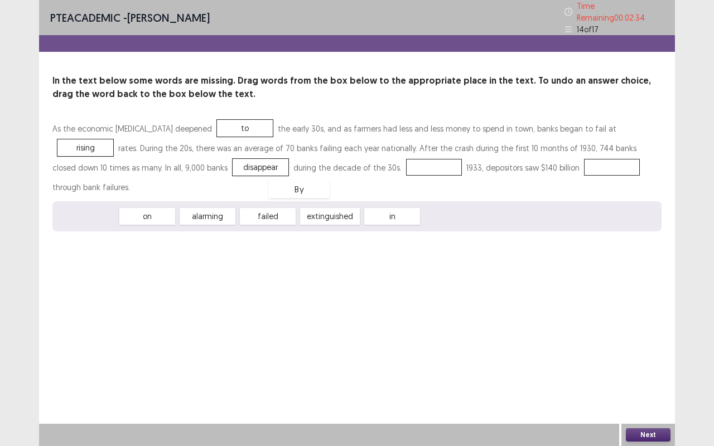
drag, startPoint x: 99, startPoint y: 192, endPoint x: 318, endPoint y: 162, distance: 220.6
drag, startPoint x: 133, startPoint y: 171, endPoint x: 444, endPoint y: 169, distance: 311.1
click at [492, 170] on div "As the economic [MEDICAL_DATA] deepened to the early 30s, and as farmers had le…" at bounding box center [356, 158] width 609 height 78
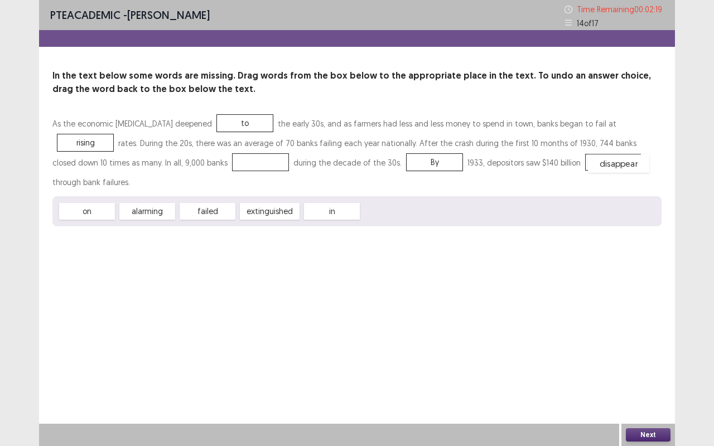
drag, startPoint x: 129, startPoint y: 170, endPoint x: 483, endPoint y: 170, distance: 354.0
drag, startPoint x: 197, startPoint y: 194, endPoint x: 133, endPoint y: 167, distance: 70.2
drag, startPoint x: 230, startPoint y: 125, endPoint x: 344, endPoint y: 185, distance: 129.2
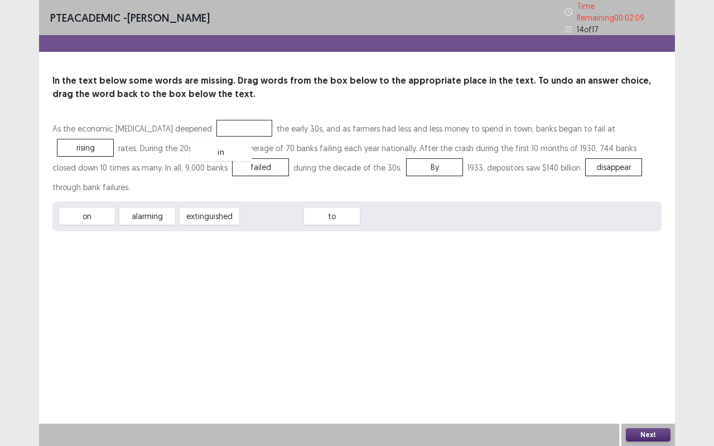
drag, startPoint x: 283, startPoint y: 192, endPoint x: 232, endPoint y: 128, distance: 82.2
click at [641, 396] on button "Next" at bounding box center [647, 434] width 45 height 13
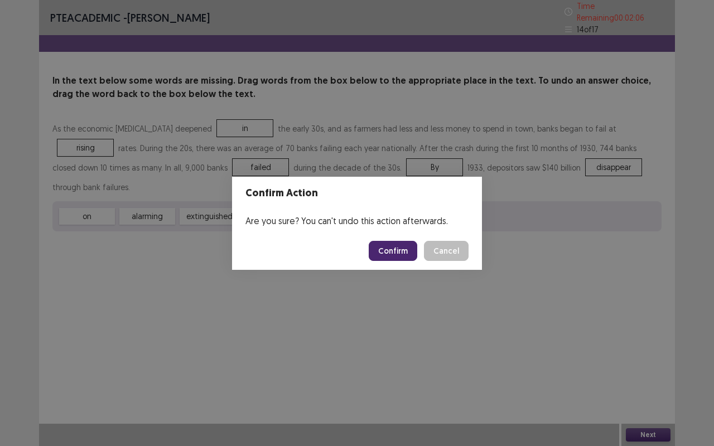
click at [377, 249] on button "Confirm" at bounding box center [392, 251] width 48 height 20
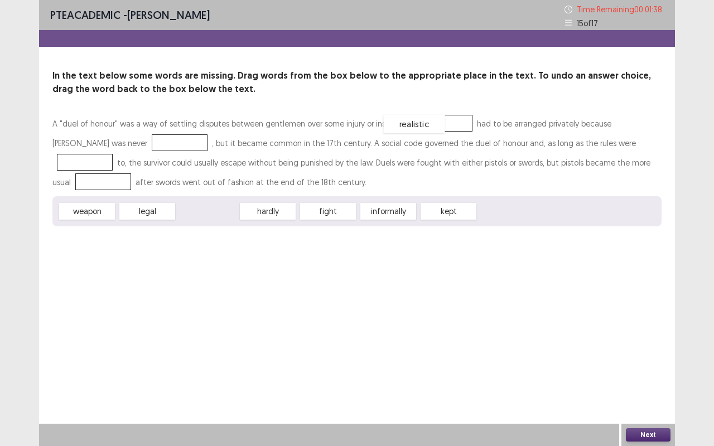
drag, startPoint x: 209, startPoint y: 210, endPoint x: 416, endPoint y: 123, distance: 224.6
drag, startPoint x: 385, startPoint y: 214, endPoint x: 68, endPoint y: 143, distance: 324.6
drag, startPoint x: 430, startPoint y: 119, endPoint x: 560, endPoint y: 135, distance: 131.0
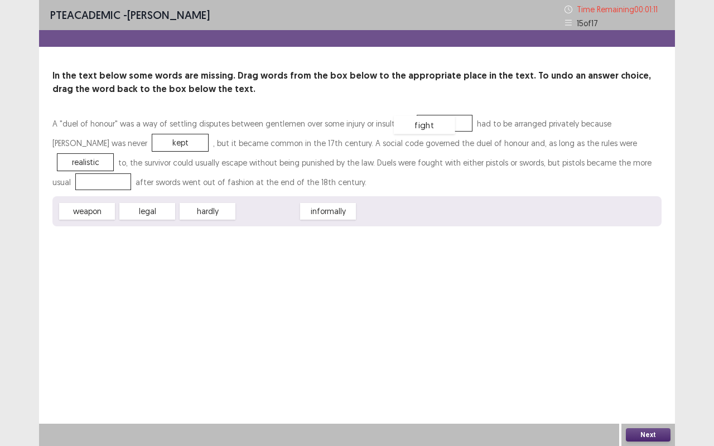
drag, startPoint x: 280, startPoint y: 215, endPoint x: 436, endPoint y: 128, distance: 178.9
drag, startPoint x: 443, startPoint y: 124, endPoint x: 103, endPoint y: 144, distance: 340.6
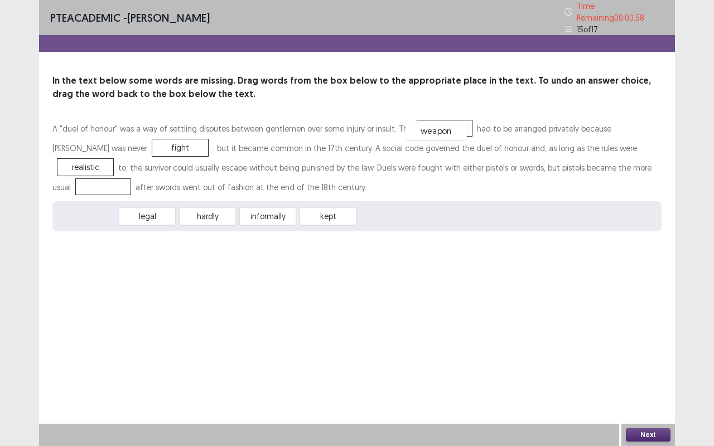
drag, startPoint x: 94, startPoint y: 208, endPoint x: 442, endPoint y: 123, distance: 357.6
click at [436, 124] on div "weapon" at bounding box center [444, 128] width 61 height 18
drag, startPoint x: 100, startPoint y: 211, endPoint x: 575, endPoint y: 144, distance: 479.7
drag, startPoint x: 414, startPoint y: 125, endPoint x: 546, endPoint y: 169, distance: 139.1
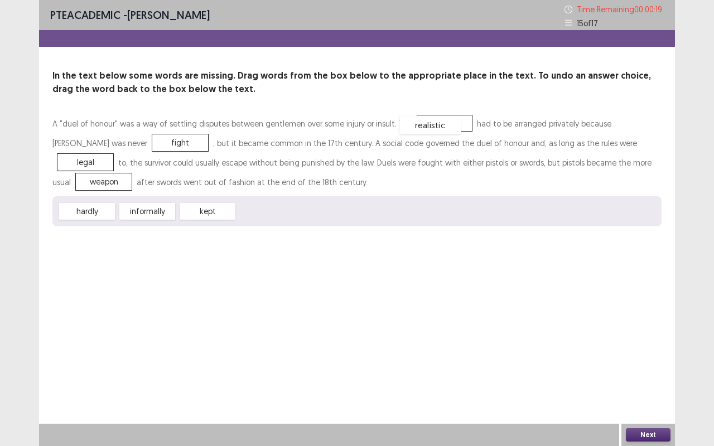
drag, startPoint x: 265, startPoint y: 212, endPoint x: 427, endPoint y: 125, distance: 183.8
click at [648, 396] on button "Next" at bounding box center [647, 434] width 45 height 13
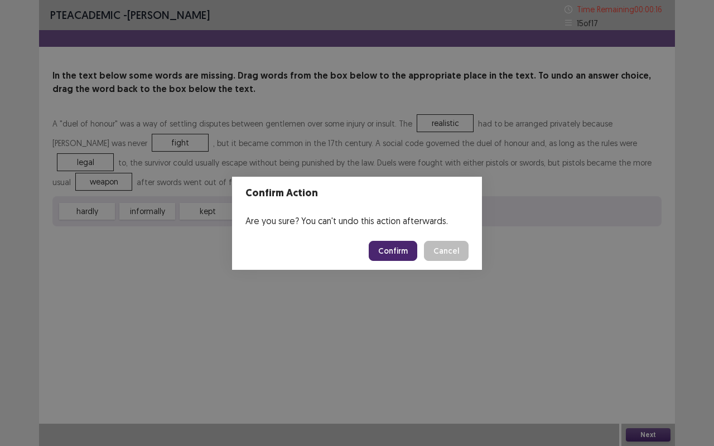
click at [394, 254] on button "Confirm" at bounding box center [392, 251] width 48 height 20
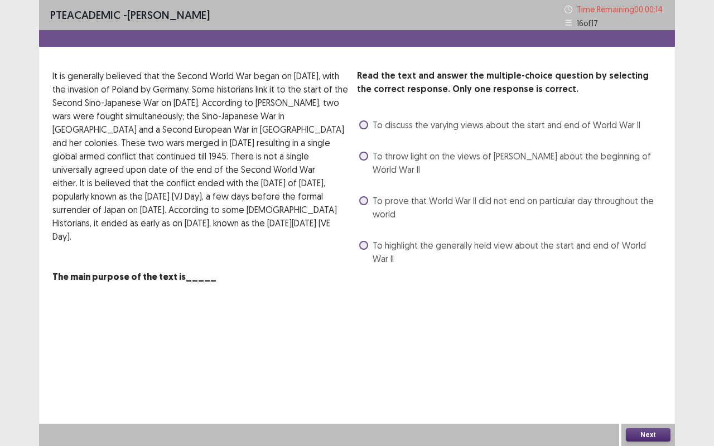
click at [363, 203] on span at bounding box center [363, 200] width 9 height 9
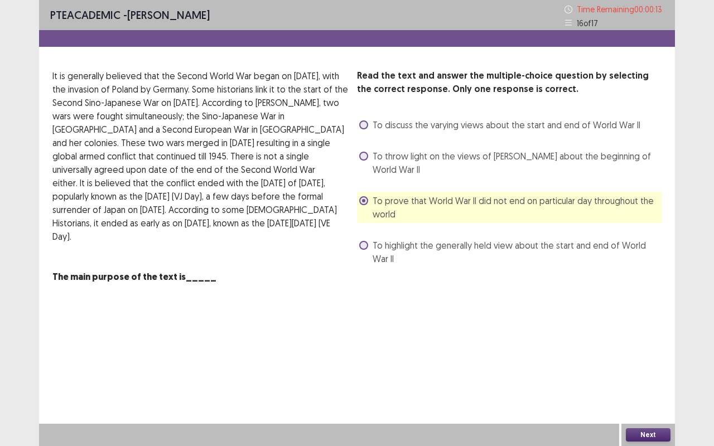
click at [648, 396] on button "Next" at bounding box center [647, 434] width 45 height 13
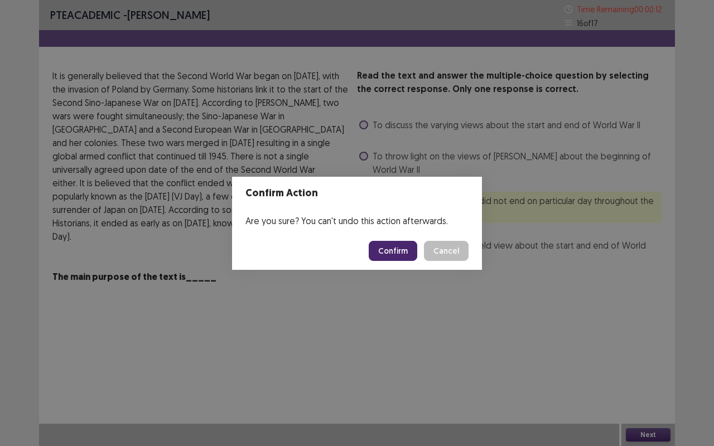
click at [395, 259] on button "Confirm" at bounding box center [392, 251] width 48 height 20
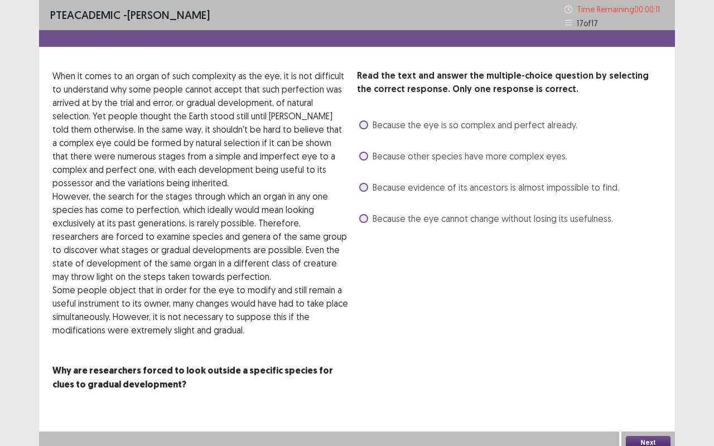
click at [363, 182] on label "Because evidence of its ancestors is almost impossible to find." at bounding box center [489, 187] width 260 height 13
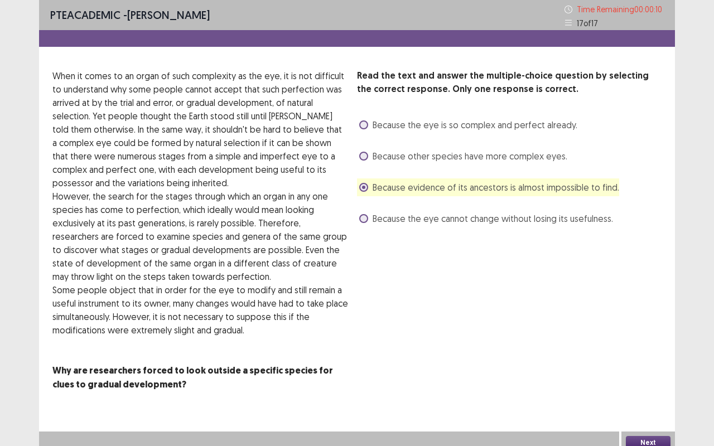
click at [639, 396] on button "Next" at bounding box center [647, 442] width 45 height 13
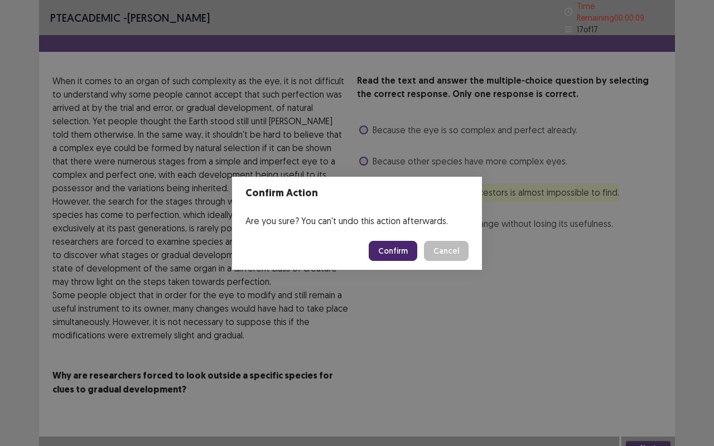
click at [399, 251] on button "Confirm" at bounding box center [392, 251] width 48 height 20
